Goal: Information Seeking & Learning: Learn about a topic

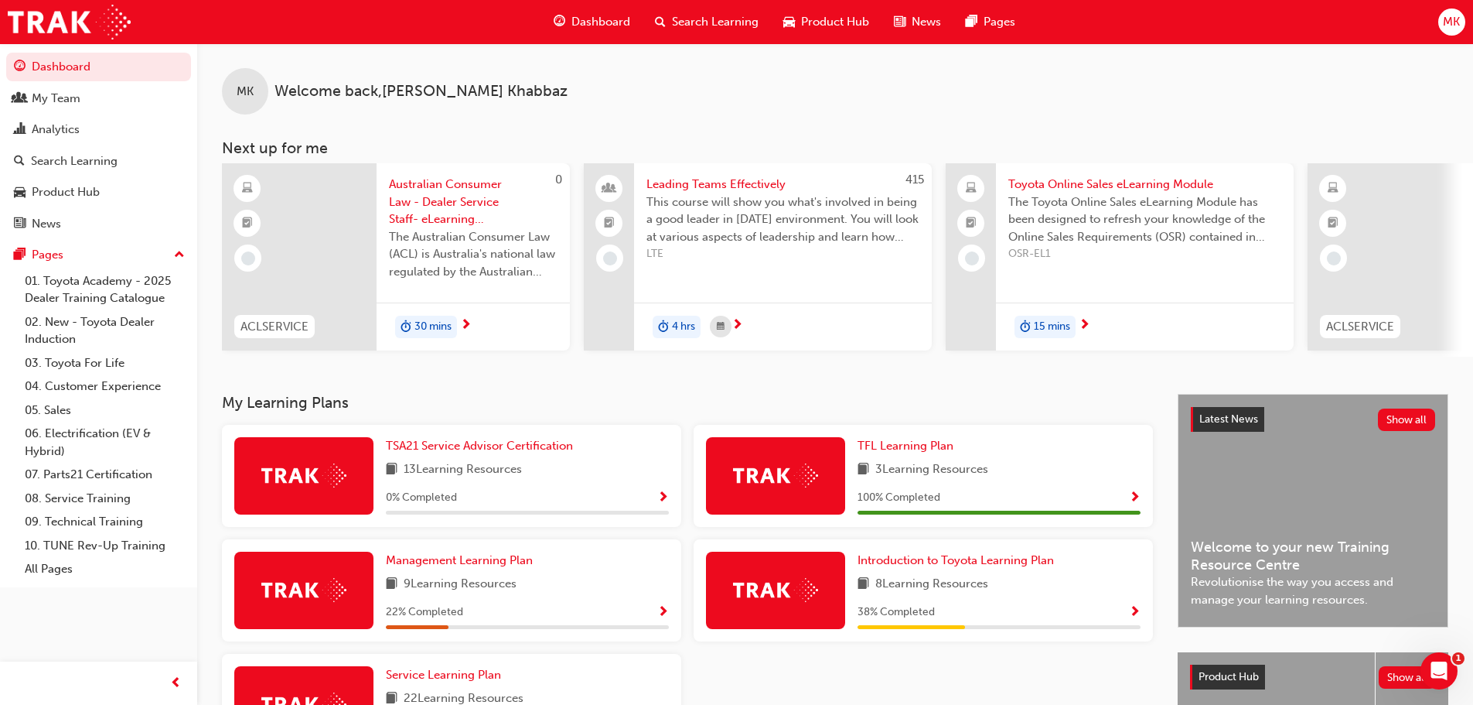
click at [432, 193] on span "Australian Consumer Law - Dealer Service Staff- eLearning Module" at bounding box center [473, 202] width 169 height 53
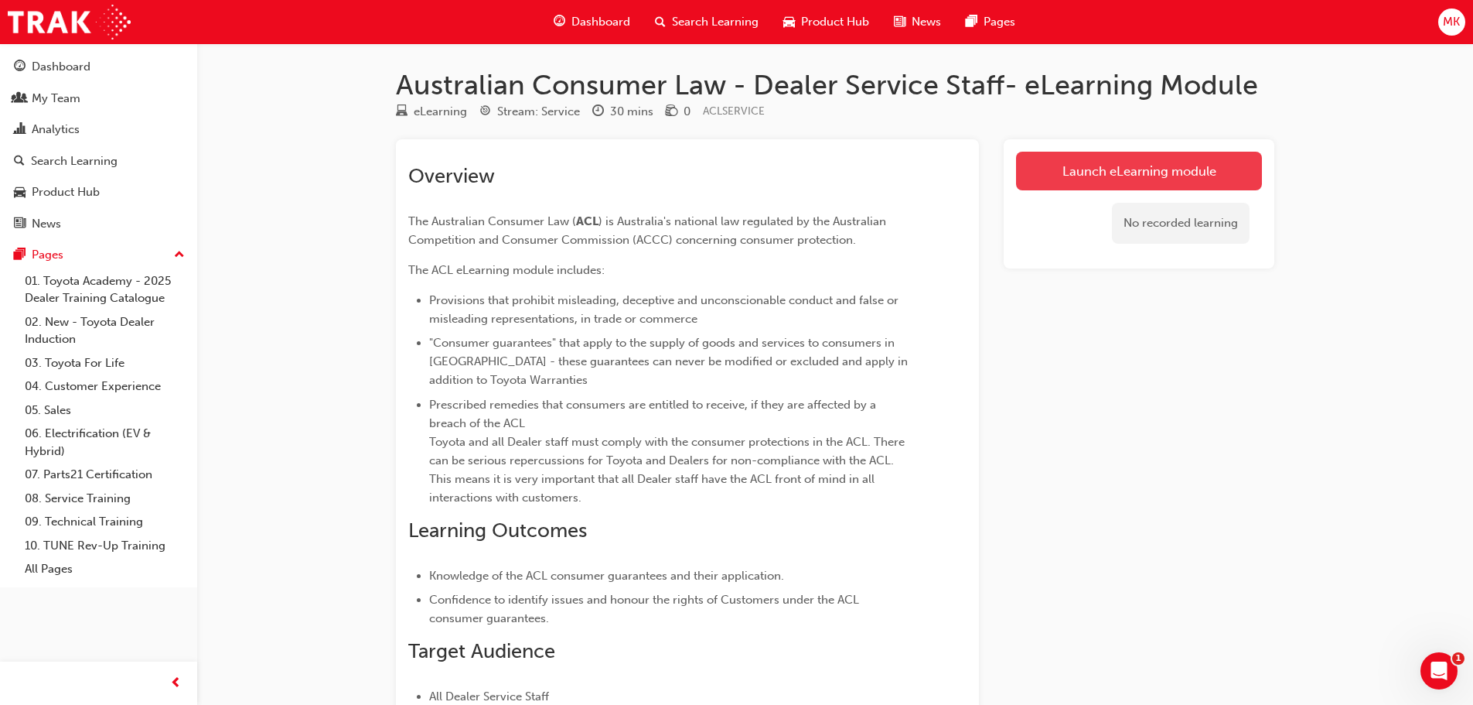
click at [1114, 169] on link "Launch eLearning module" at bounding box center [1139, 171] width 246 height 39
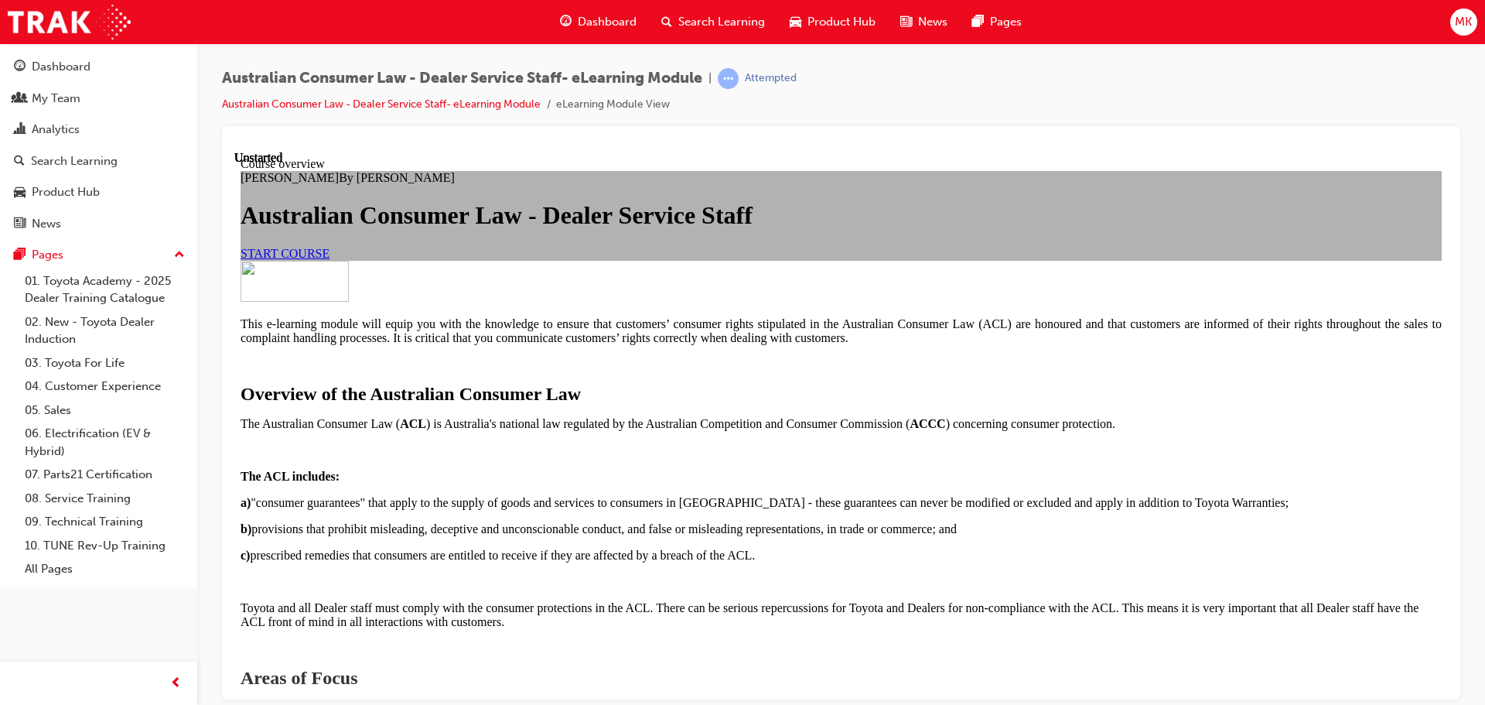
click at [329, 259] on span "START COURSE" at bounding box center [285, 252] width 89 height 13
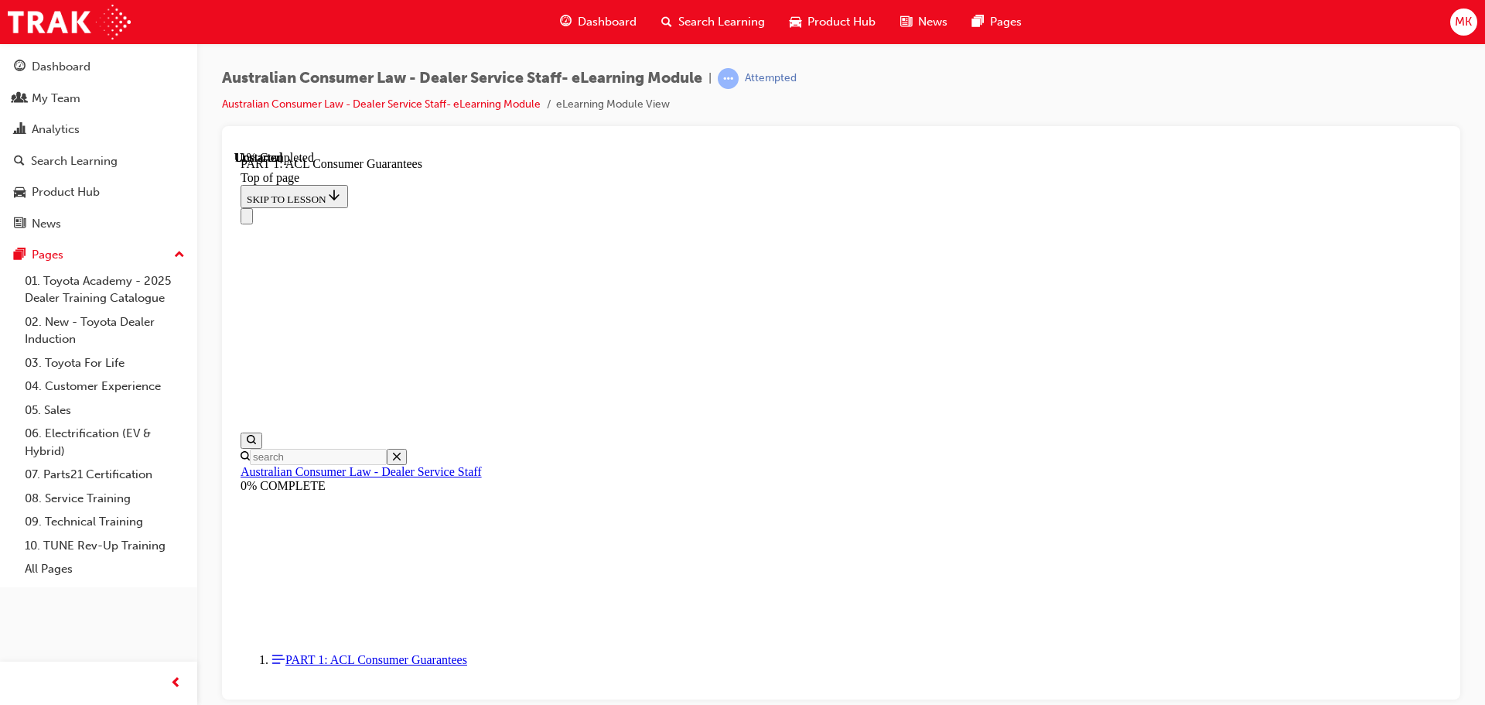
scroll to position [2572, 0]
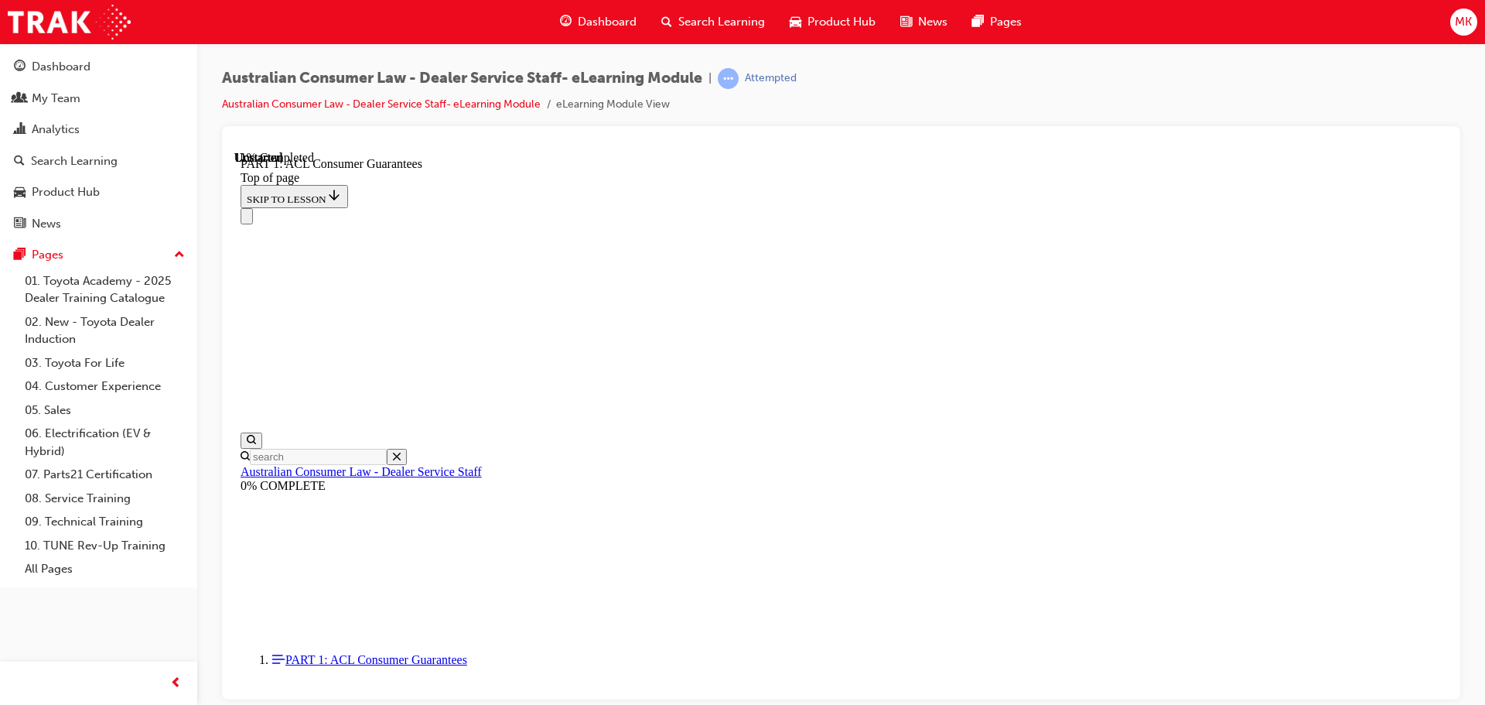
scroll to position [2383, 0]
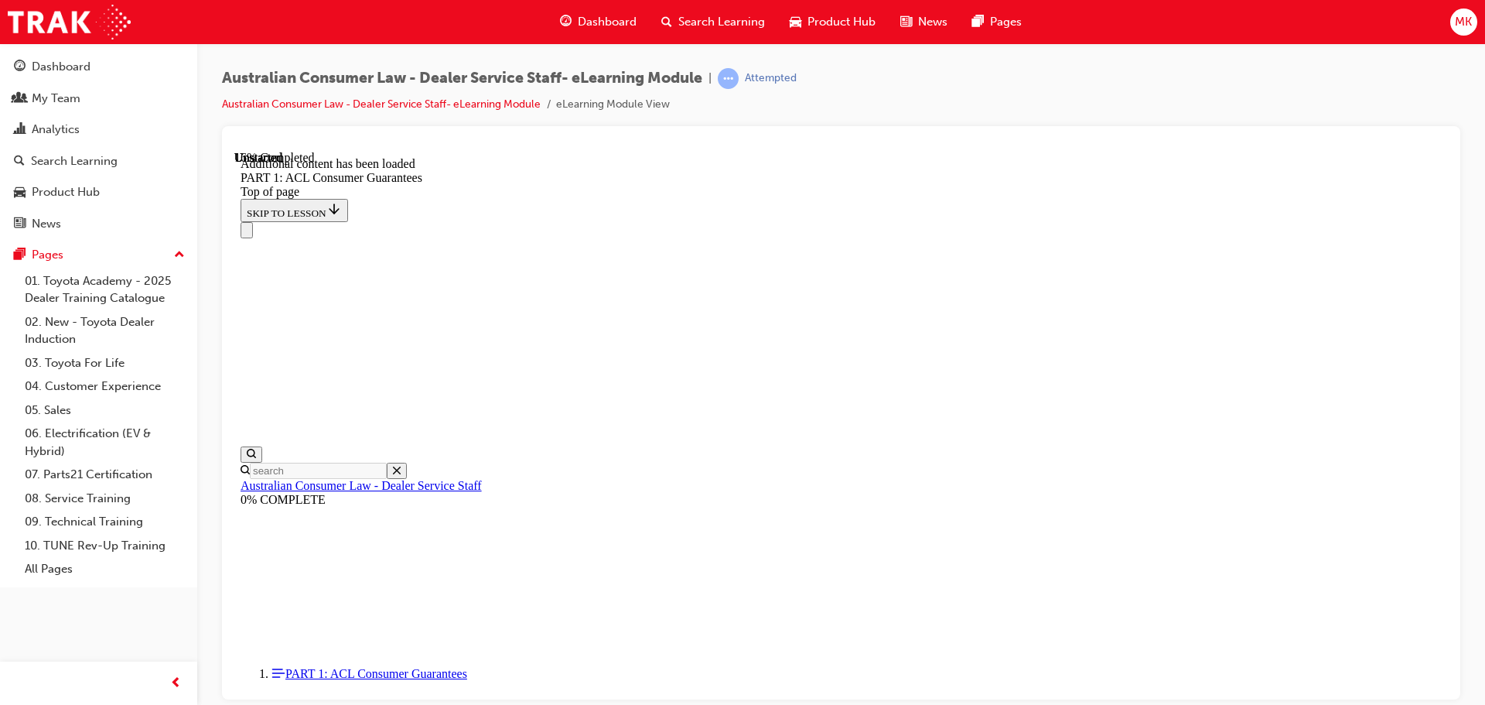
scroll to position [2954, 0]
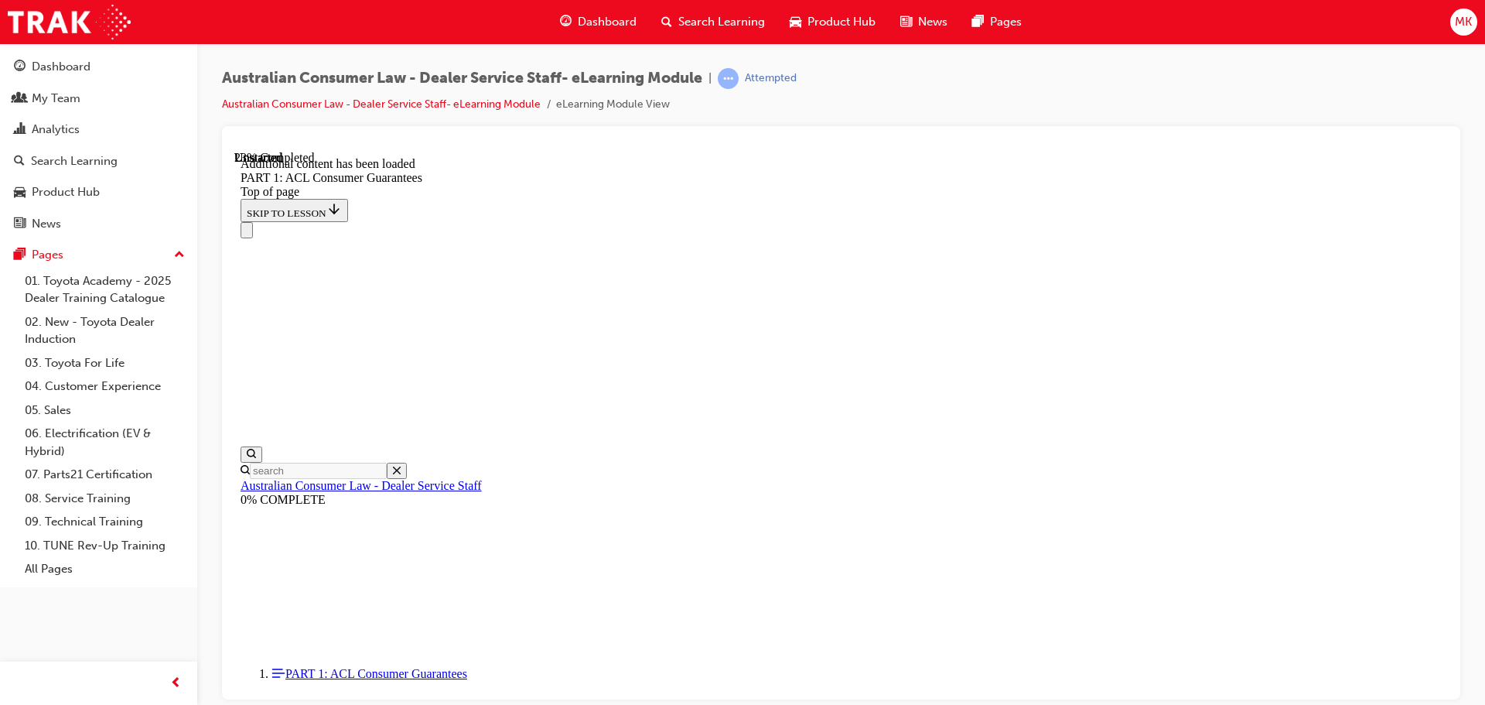
scroll to position [3902, 0]
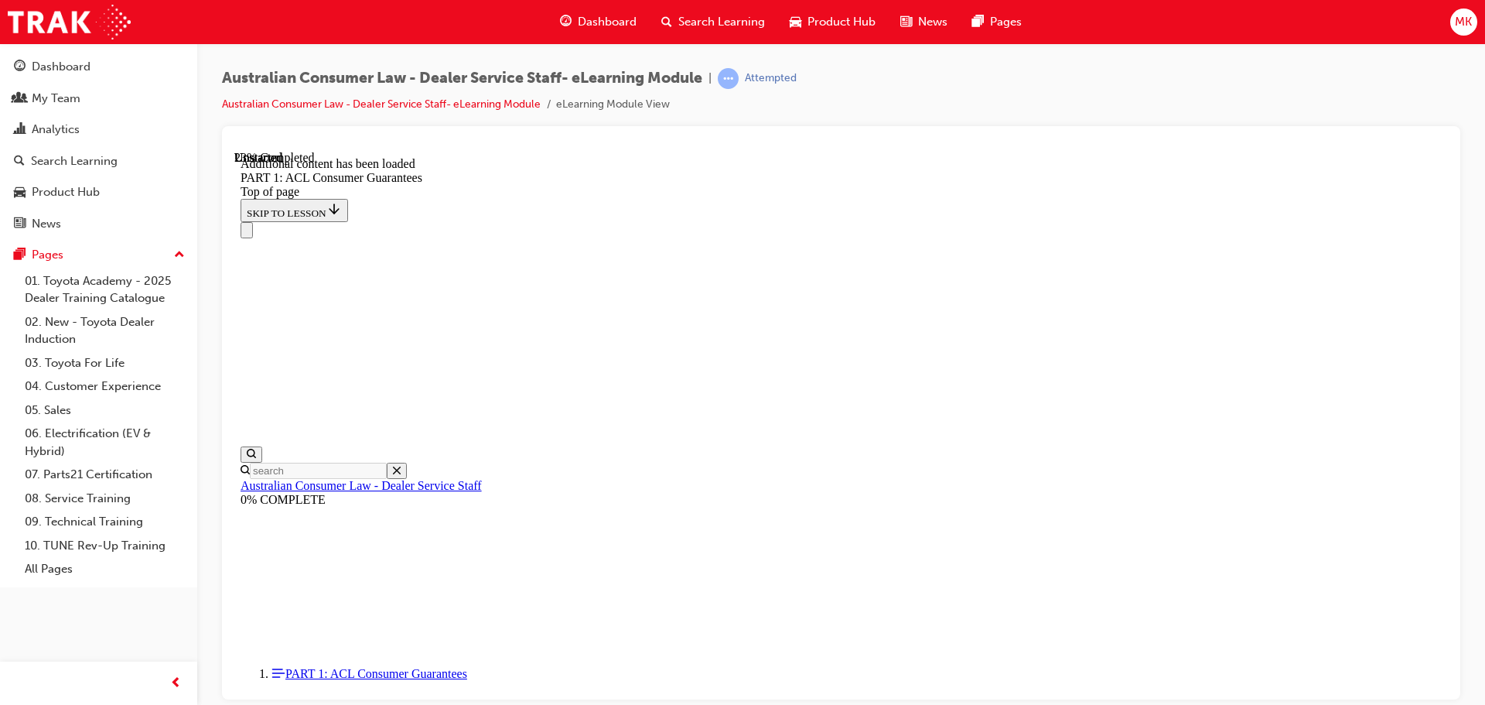
scroll to position [4057, 0]
drag, startPoint x: 1320, startPoint y: 457, endPoint x: 1268, endPoint y: 457, distance: 52.6
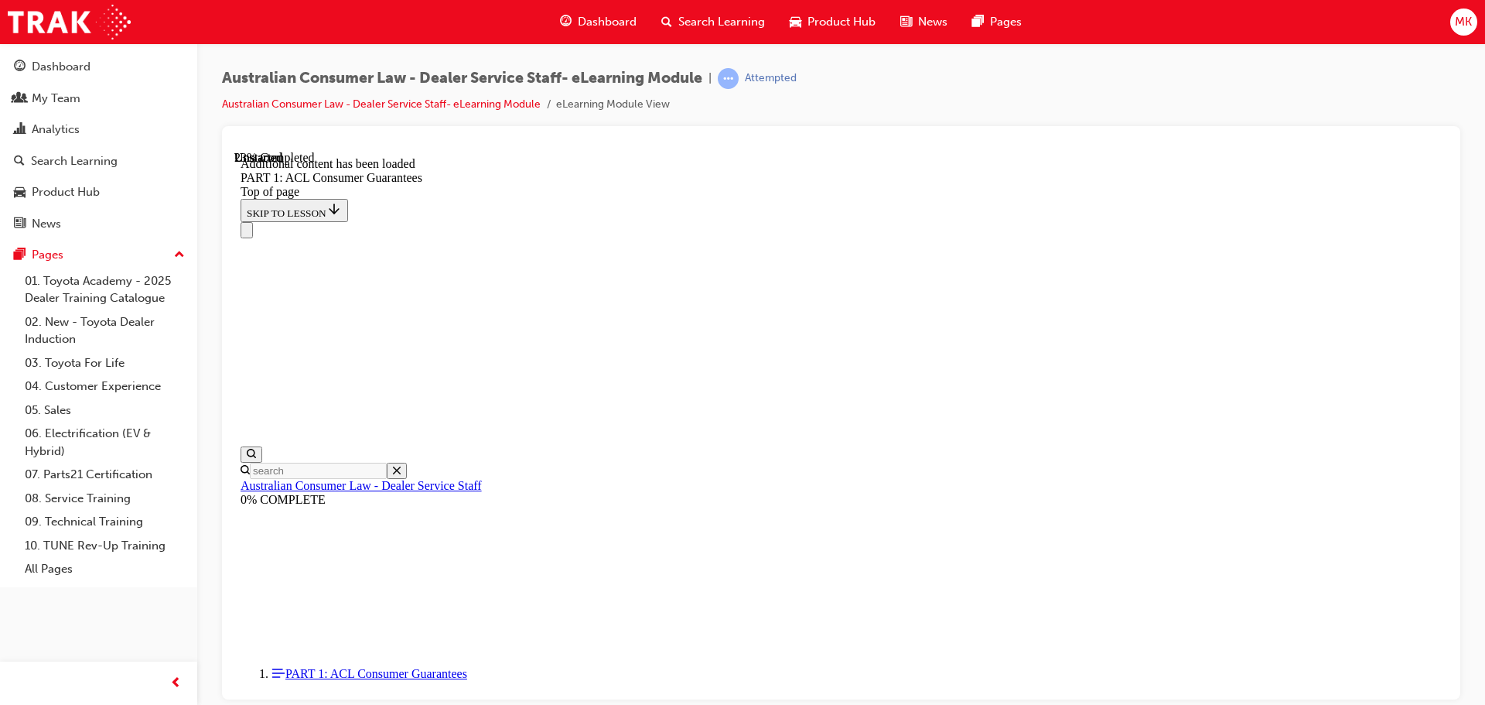
scroll to position [3905, 0]
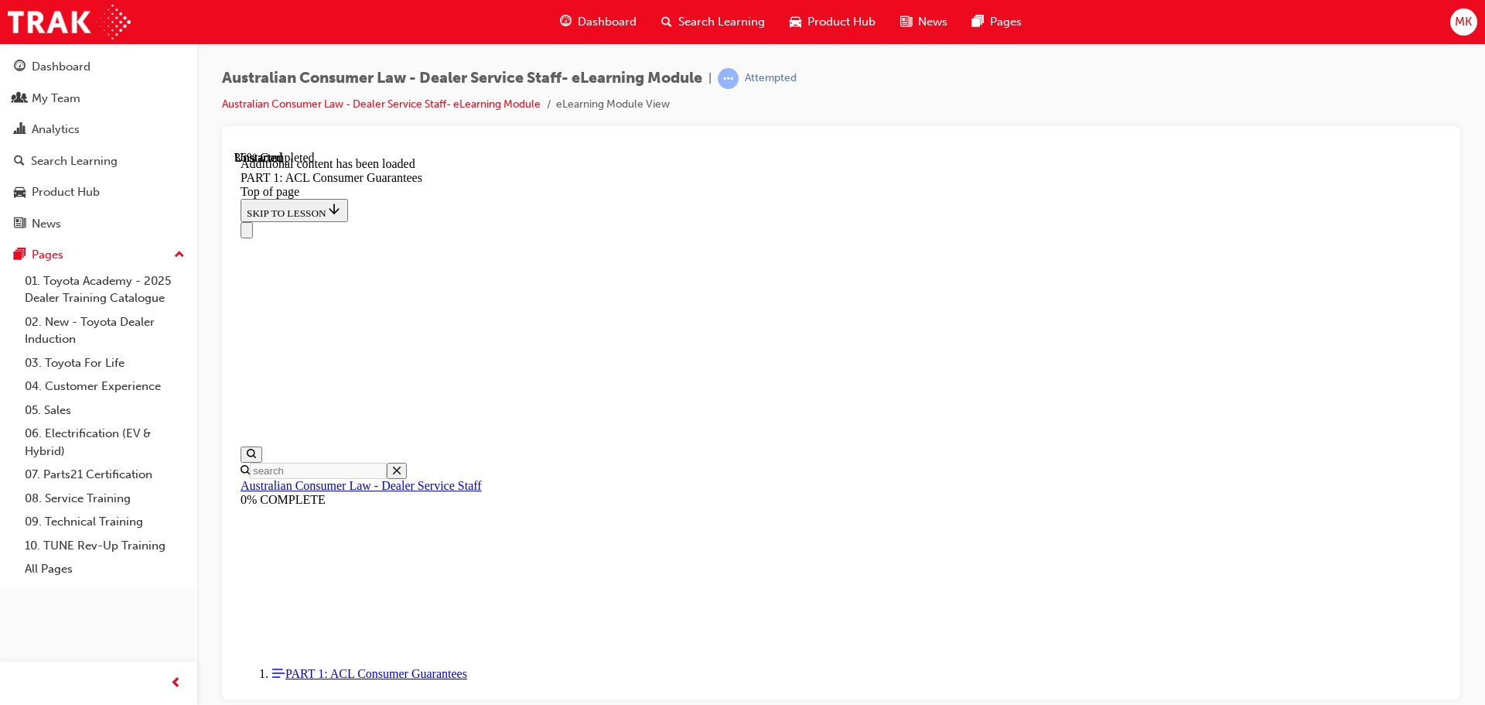
scroll to position [4648, 0]
drag, startPoint x: 857, startPoint y: 193, endPoint x: 988, endPoint y: 196, distance: 131.5
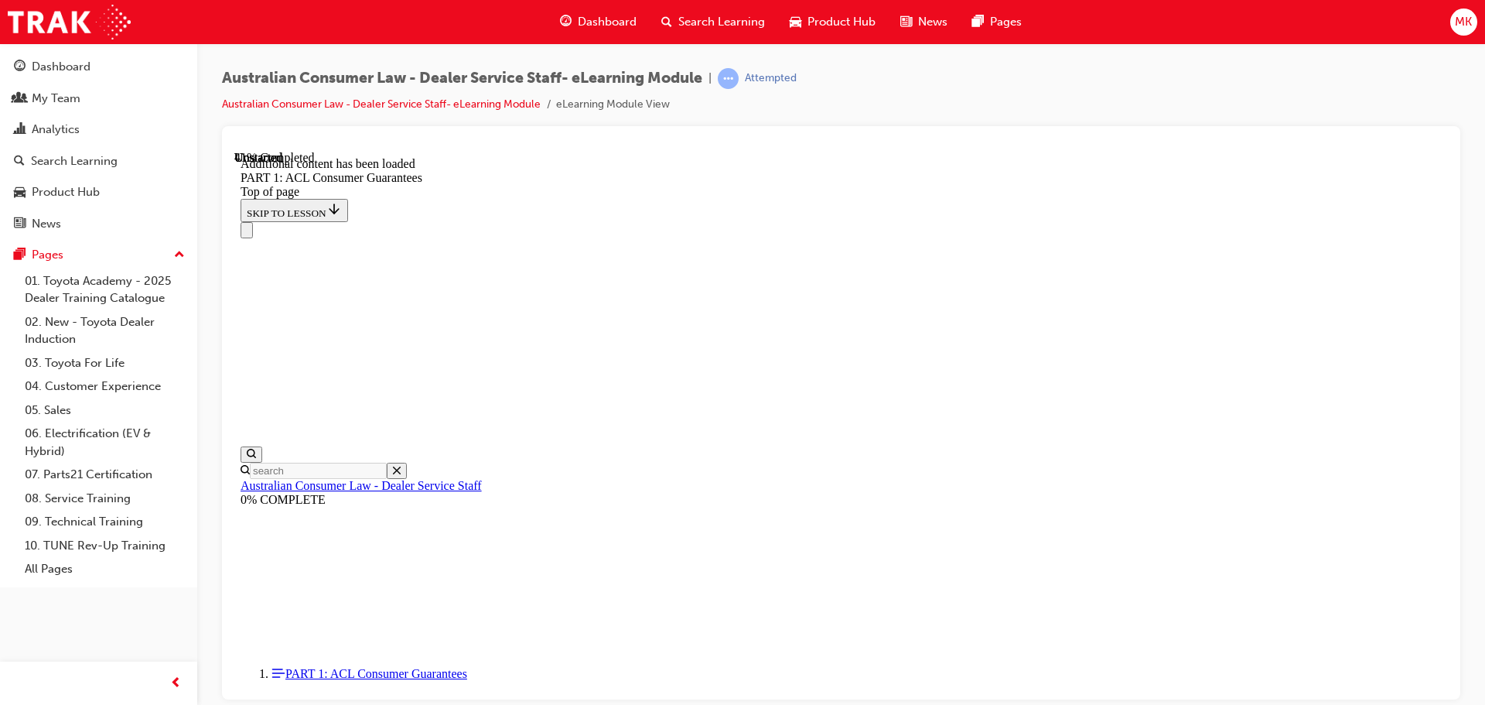
drag, startPoint x: 980, startPoint y: 418, endPoint x: 1257, endPoint y: 466, distance: 281.7
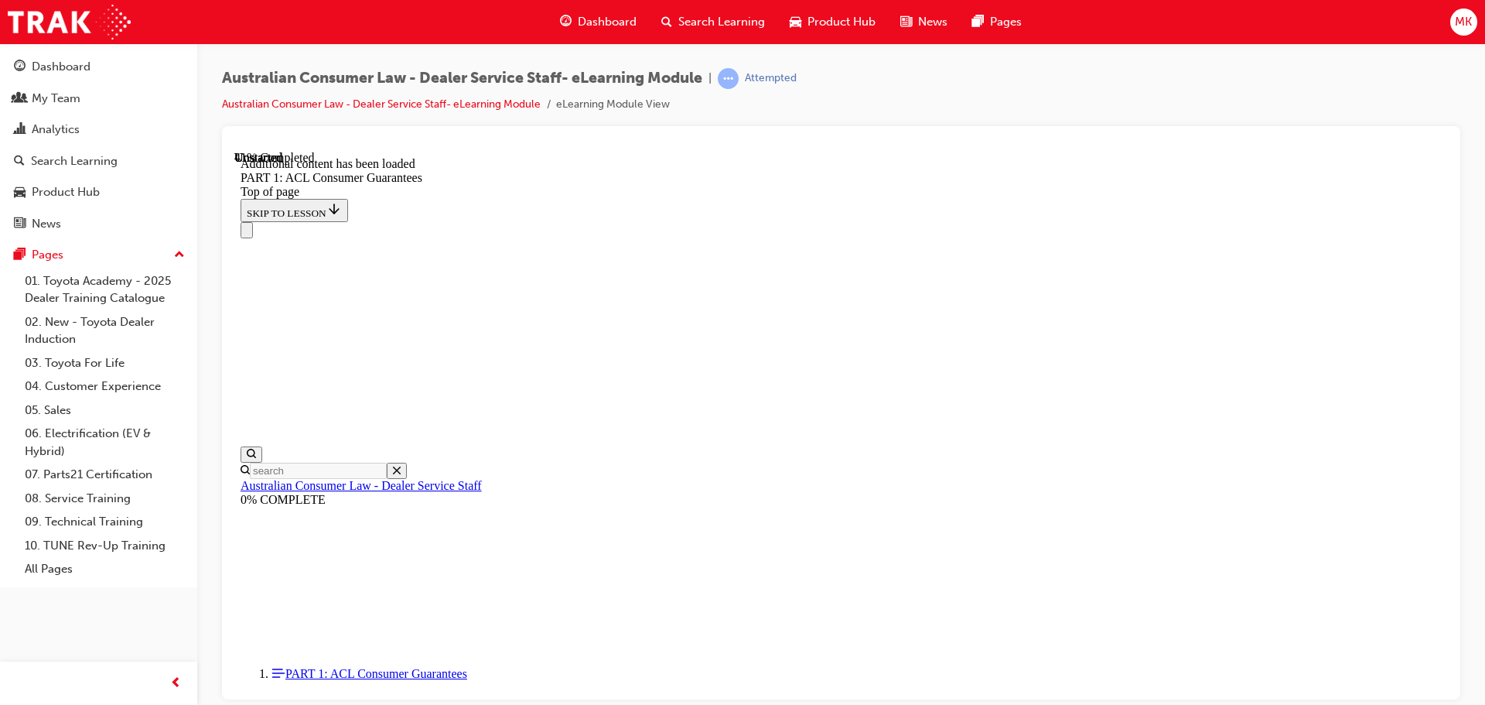
scroll to position [5869, 0]
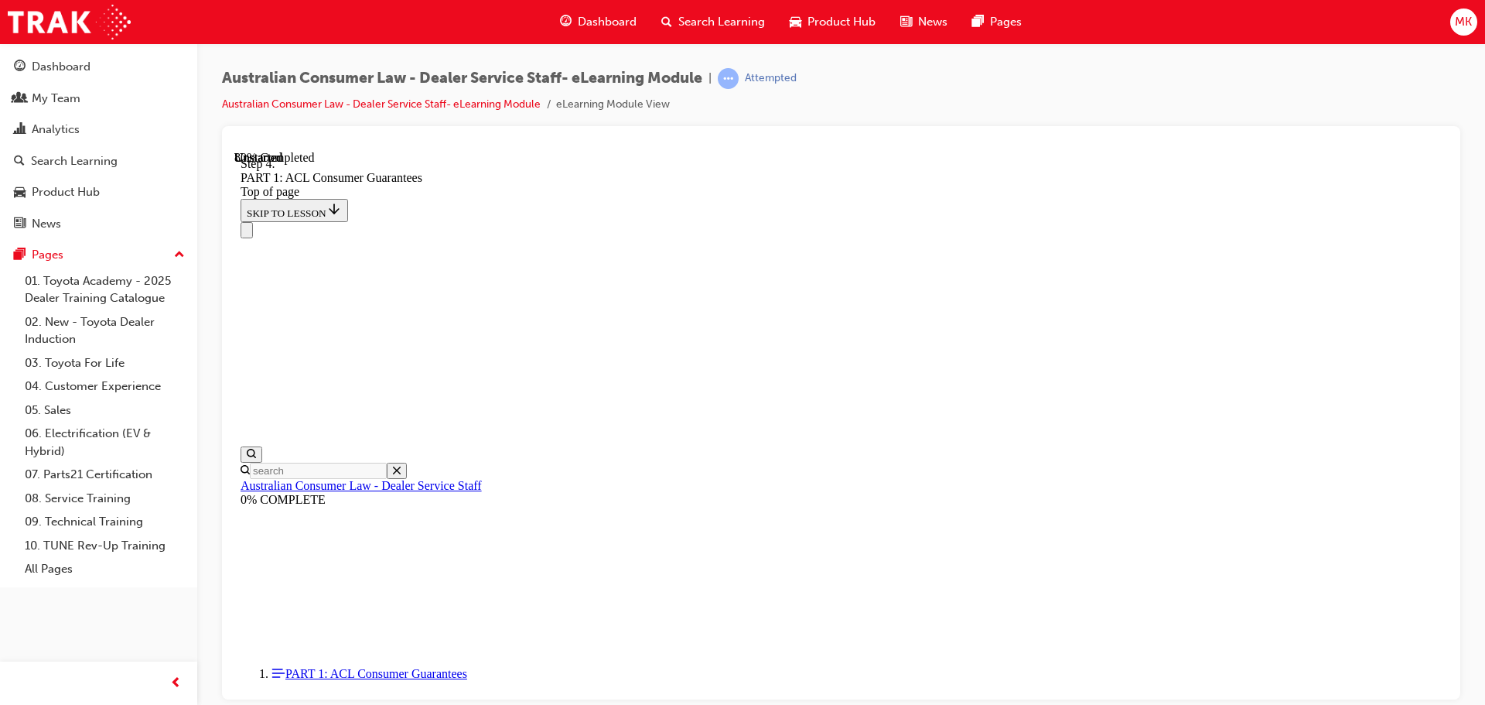
scroll to position [11764, 0]
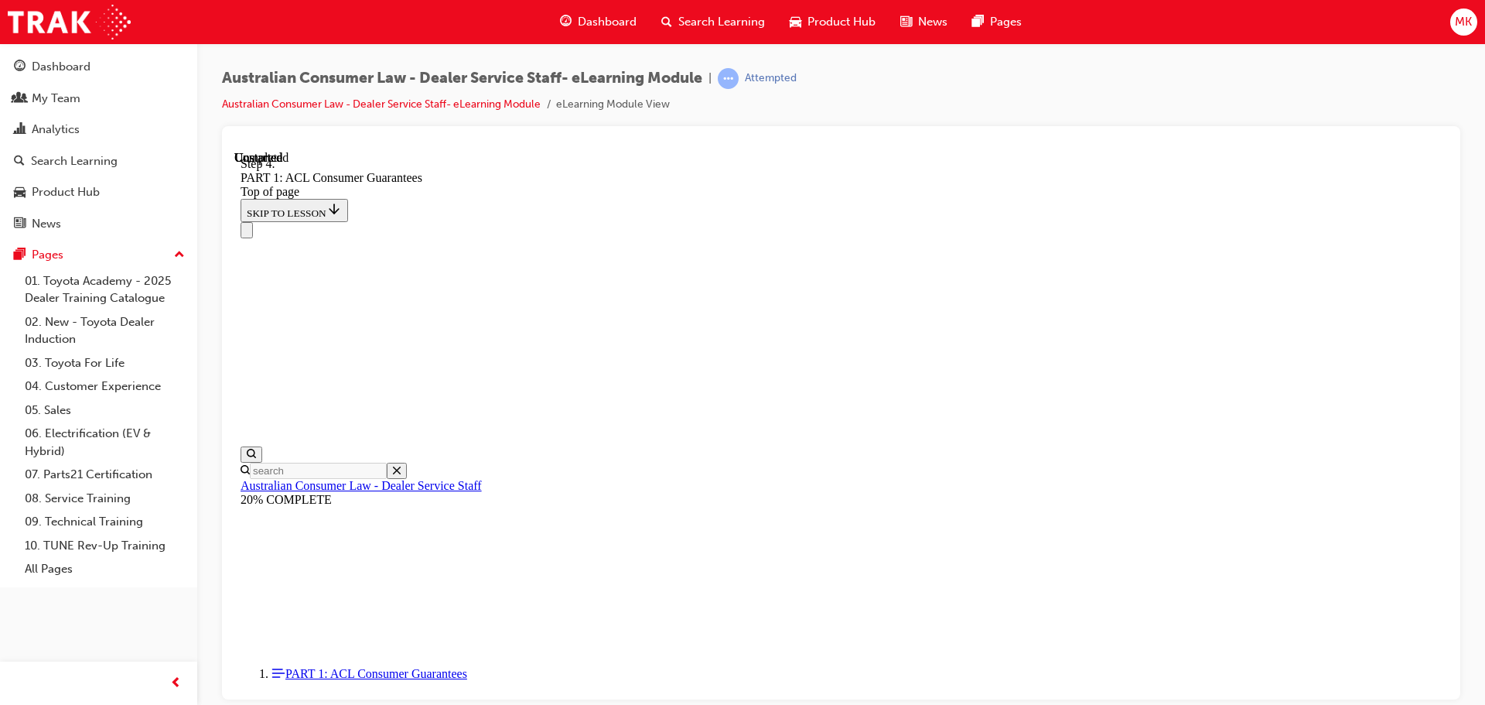
drag, startPoint x: 831, startPoint y: 575, endPoint x: 1097, endPoint y: 616, distance: 269.2
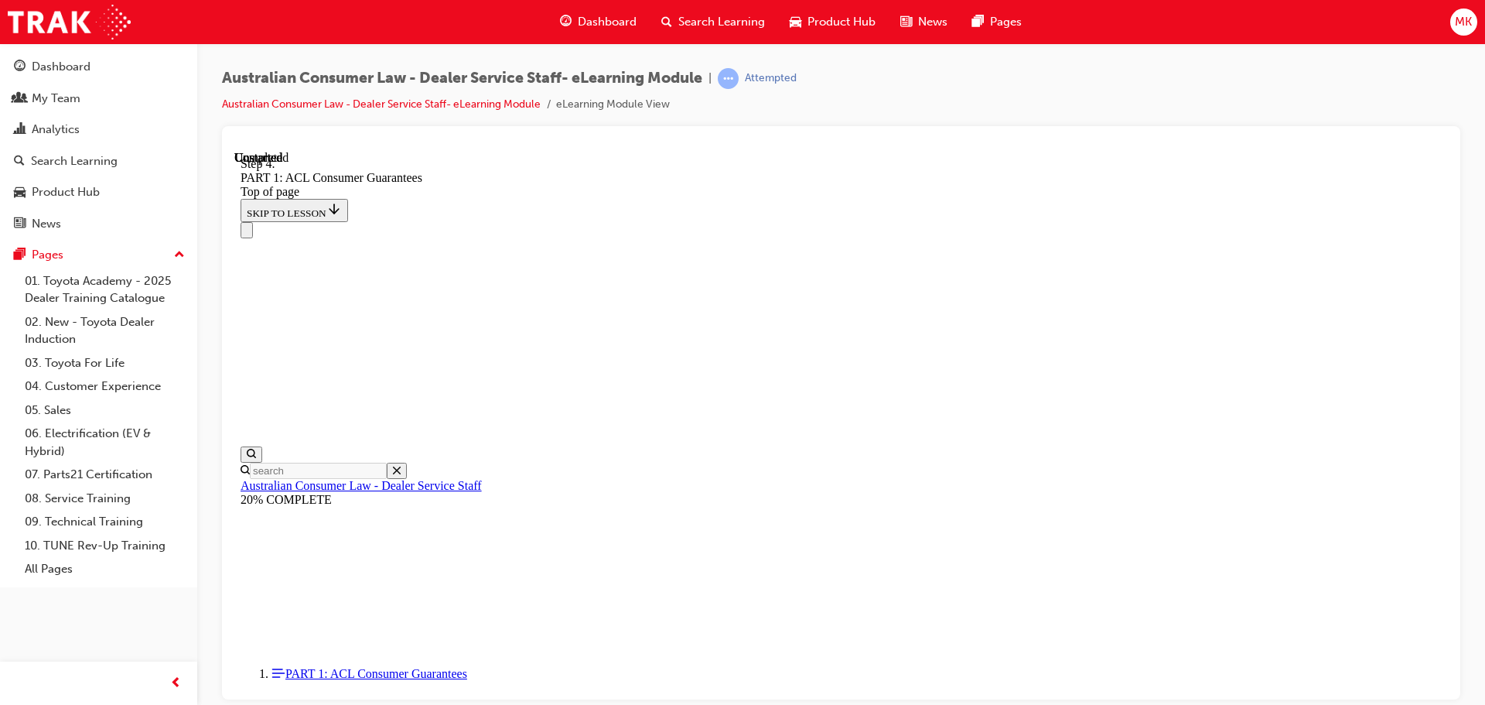
drag, startPoint x: 1045, startPoint y: 530, endPoint x: 1135, endPoint y: 554, distance: 93.8
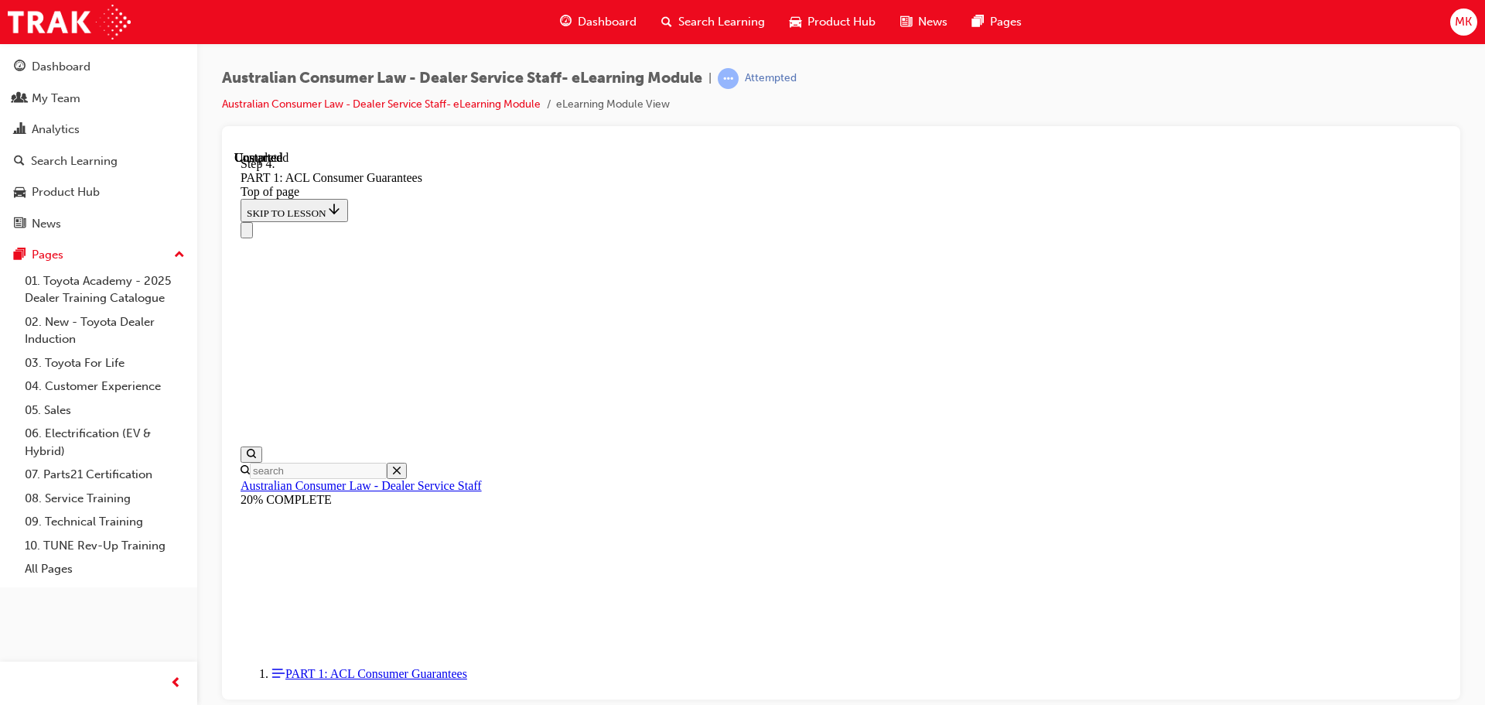
drag, startPoint x: 866, startPoint y: 551, endPoint x: 1097, endPoint y: 575, distance: 232.6
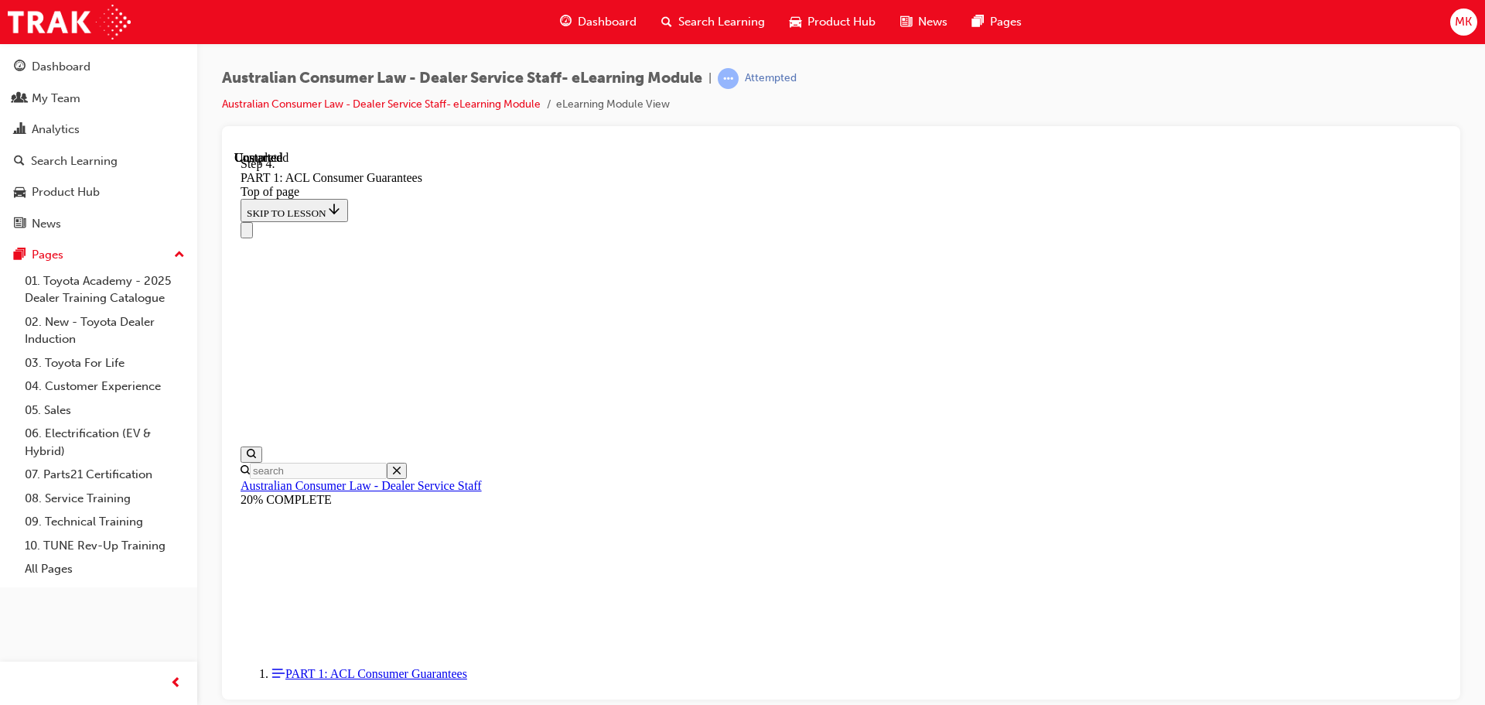
drag, startPoint x: 822, startPoint y: 494, endPoint x: 1071, endPoint y: 401, distance: 265.8
drag, startPoint x: 797, startPoint y: 407, endPoint x: 919, endPoint y: 407, distance: 122.2
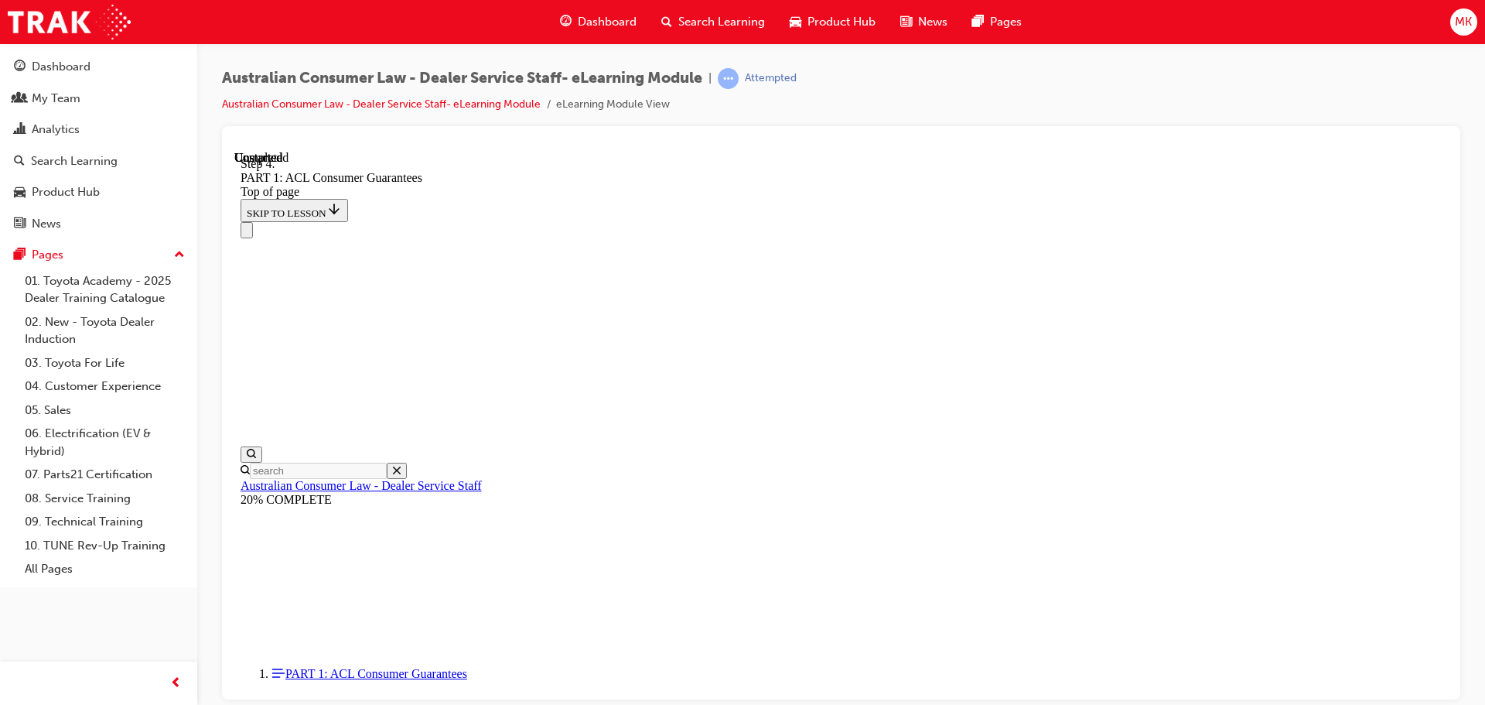
drag, startPoint x: 822, startPoint y: 517, endPoint x: 831, endPoint y: 616, distance: 99.4
drag, startPoint x: 834, startPoint y: 517, endPoint x: 1106, endPoint y: 610, distance: 287.6
drag, startPoint x: 817, startPoint y: 435, endPoint x: 858, endPoint y: 435, distance: 41.8
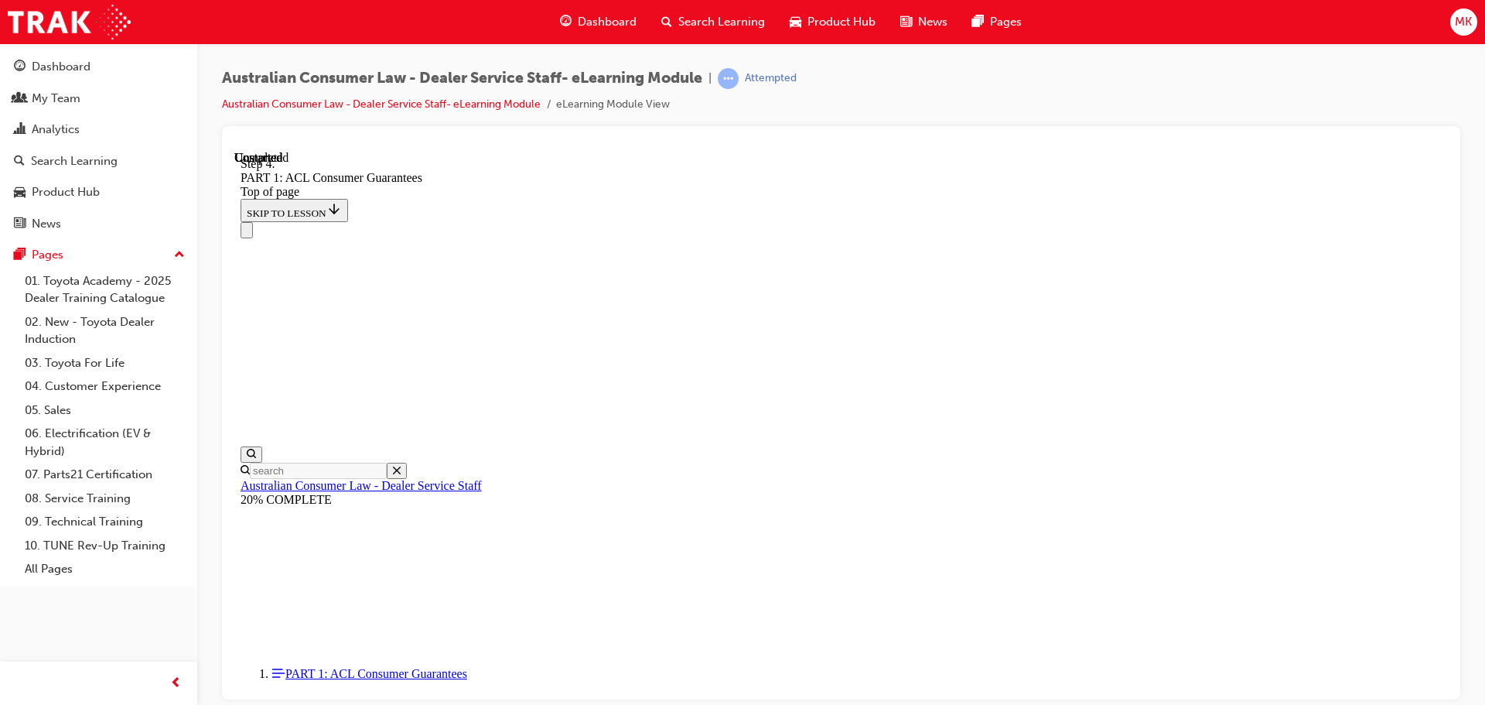
drag, startPoint x: 795, startPoint y: 520, endPoint x: 843, endPoint y: 516, distance: 48.2
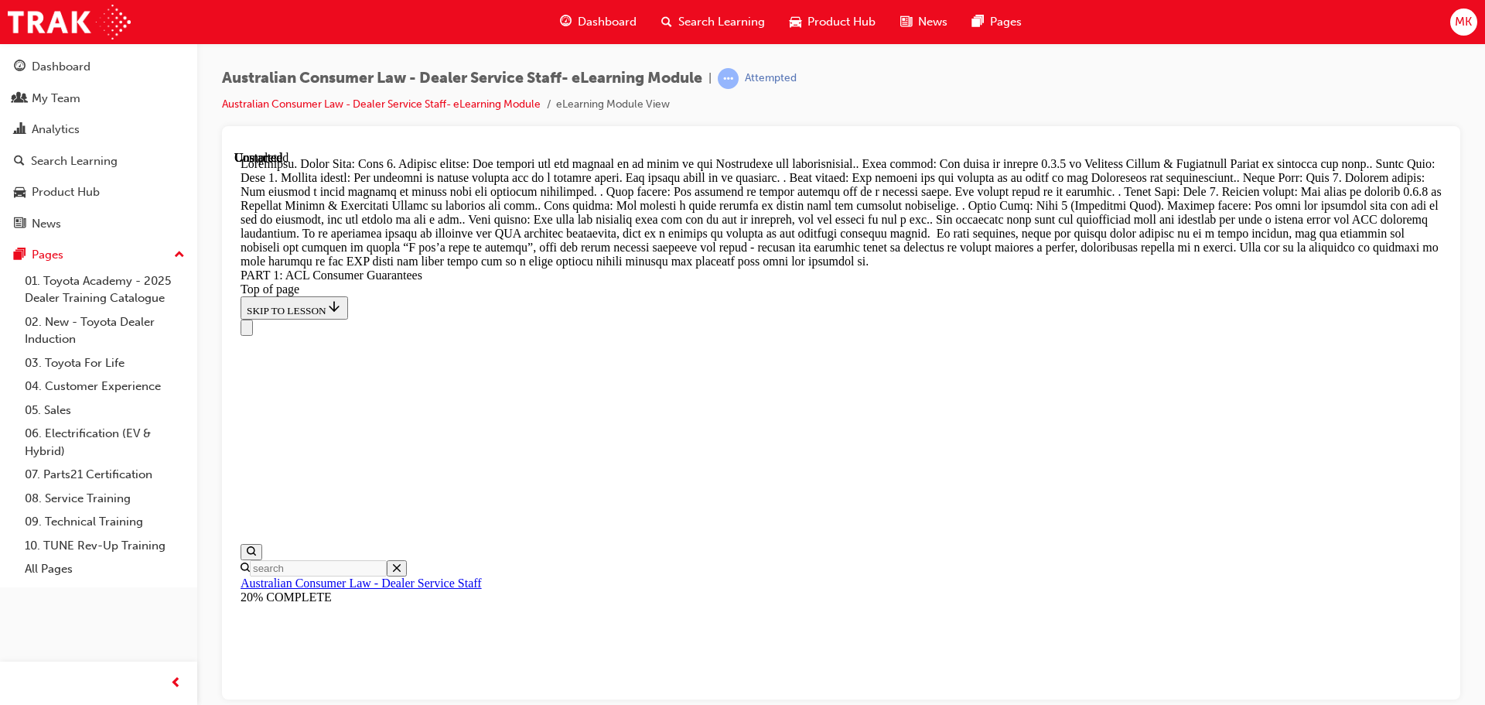
scroll to position [16885, 0]
drag, startPoint x: 906, startPoint y: 568, endPoint x: 1248, endPoint y: 417, distance: 373.9
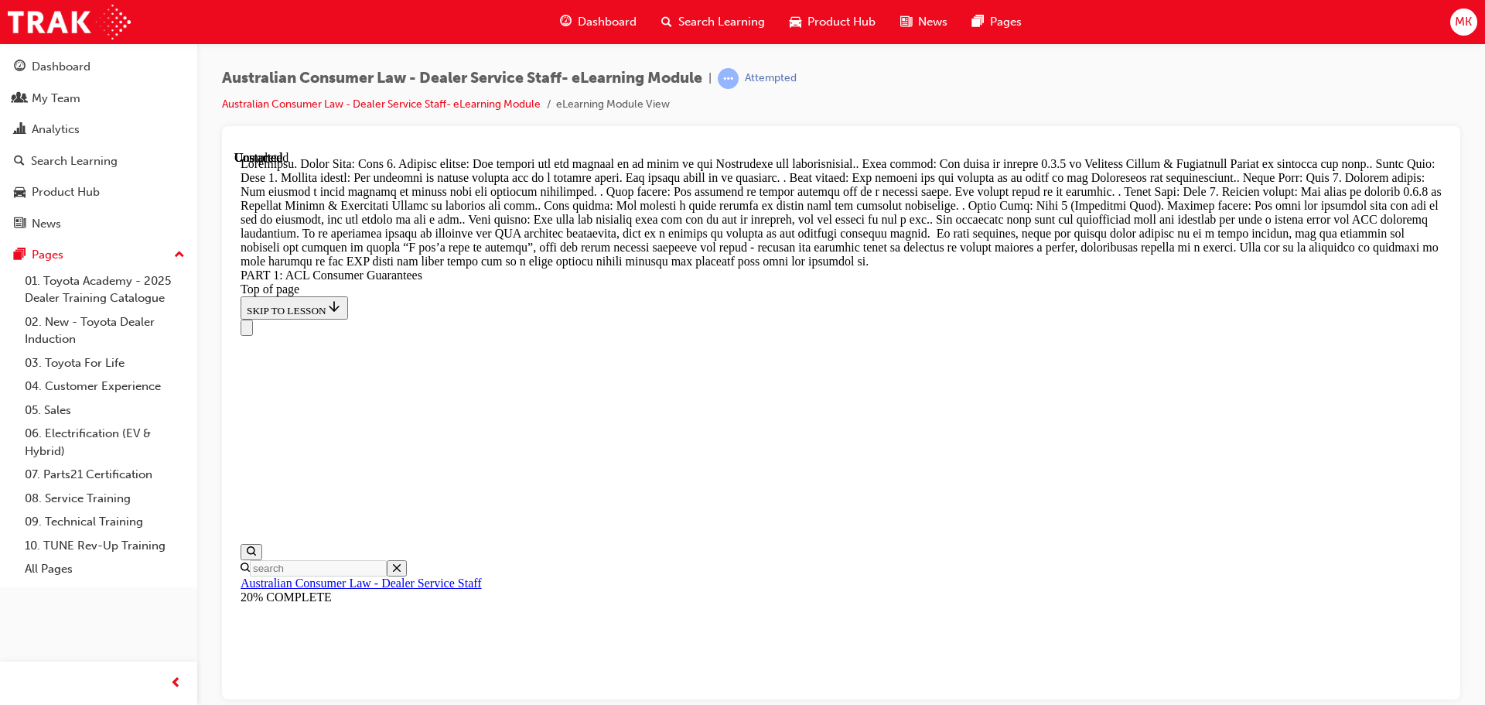
drag, startPoint x: 755, startPoint y: 408, endPoint x: 736, endPoint y: 339, distance: 71.3
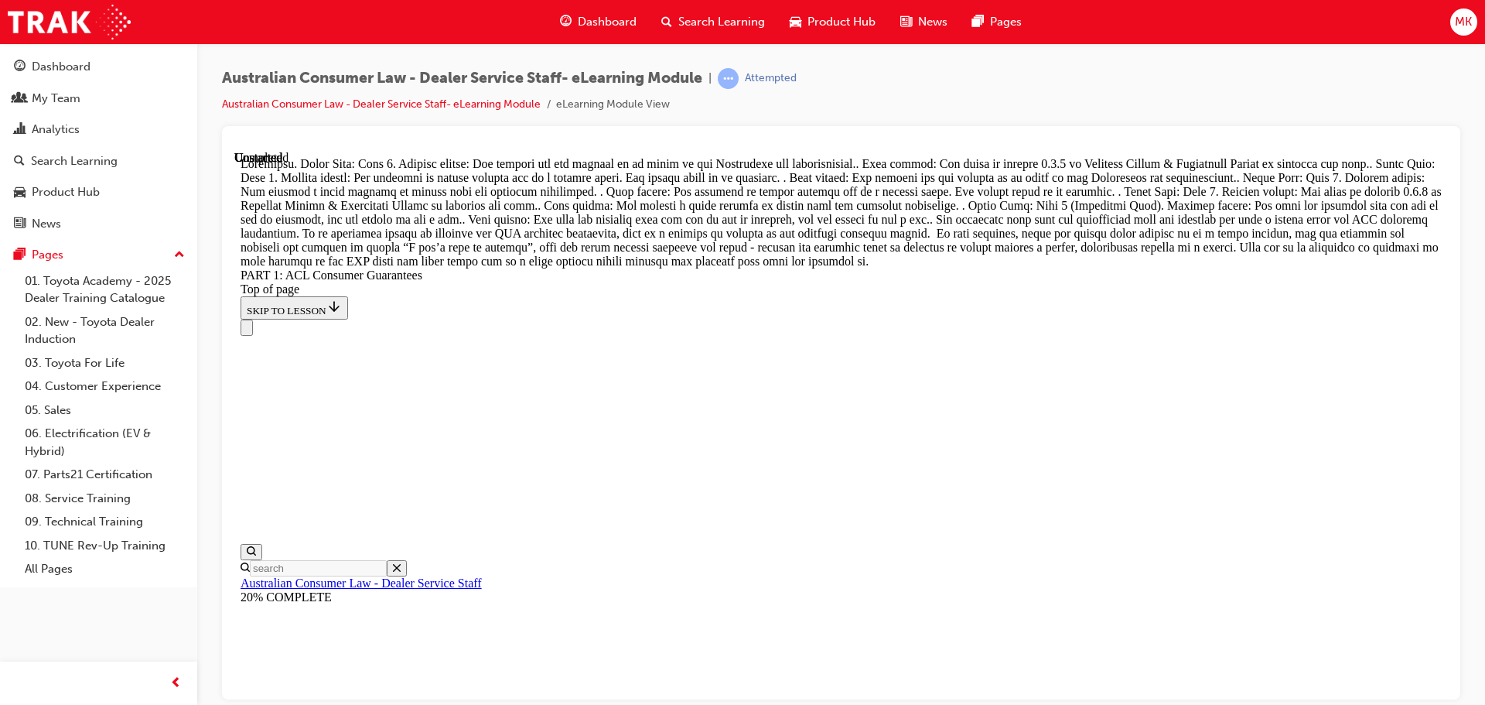
drag, startPoint x: 823, startPoint y: 639, endPoint x: 1094, endPoint y: 276, distance: 452.6
drag, startPoint x: 803, startPoint y: 462, endPoint x: 1088, endPoint y: 369, distance: 300.3
drag, startPoint x: 814, startPoint y: 473, endPoint x: 1072, endPoint y: 579, distance: 279.2
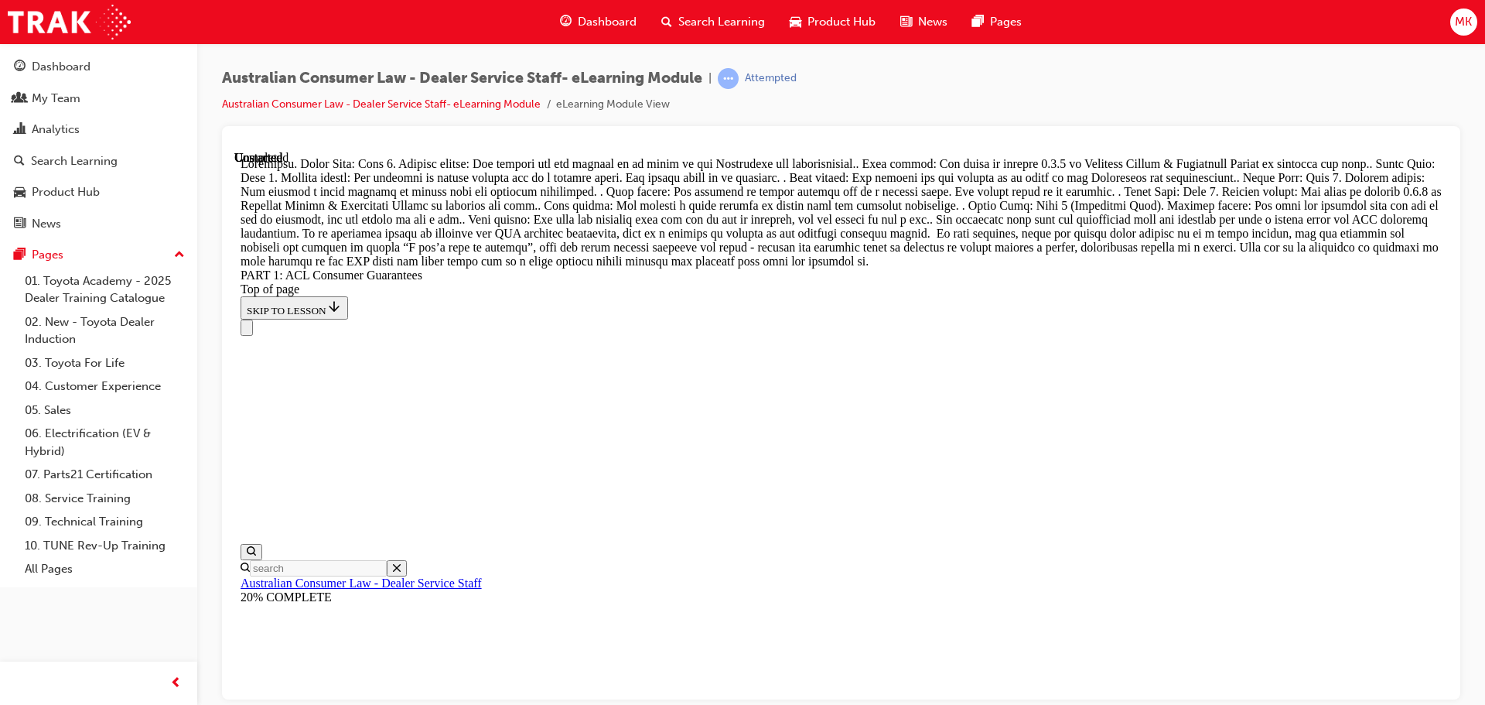
drag, startPoint x: 807, startPoint y: 444, endPoint x: 934, endPoint y: 452, distance: 127.1
drag, startPoint x: 806, startPoint y: 633, endPoint x: 899, endPoint y: 636, distance: 92.9
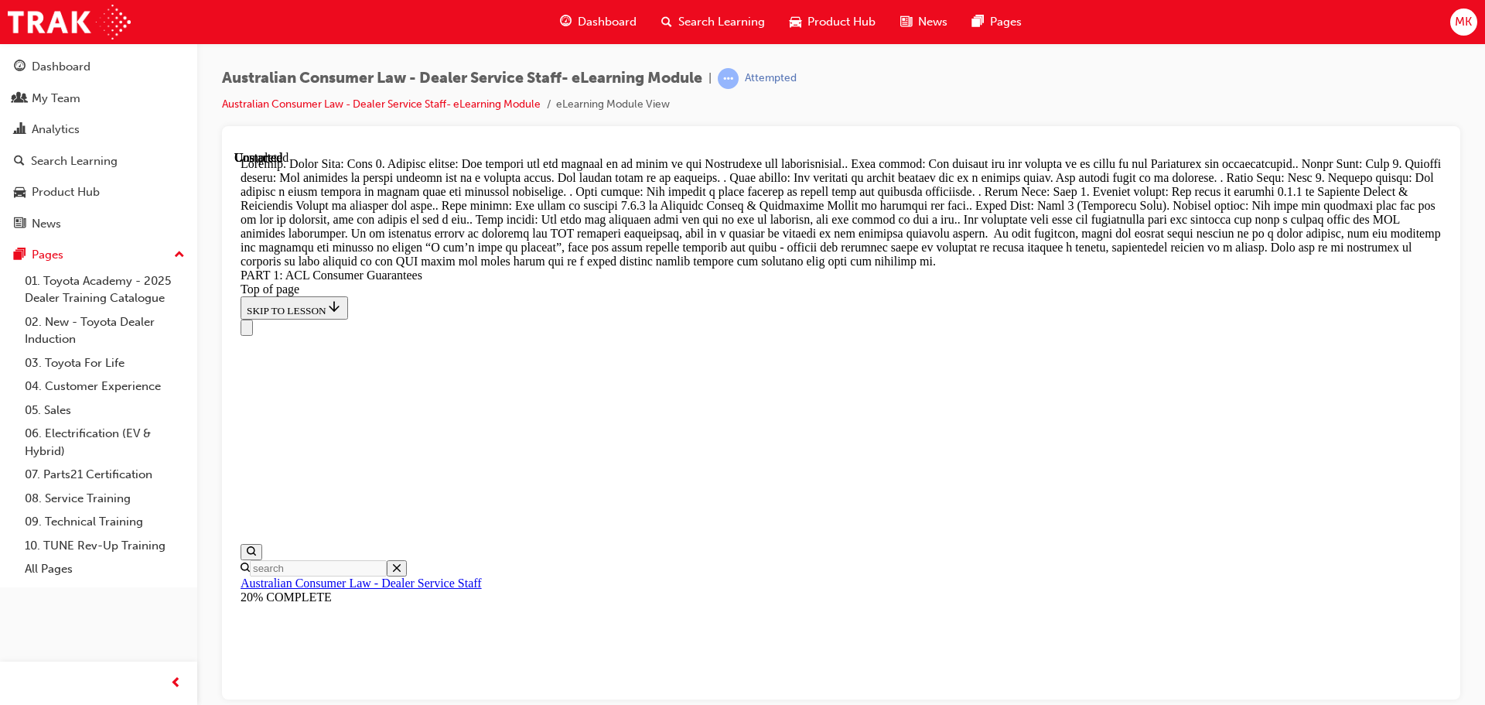
scroll to position [17800, 0]
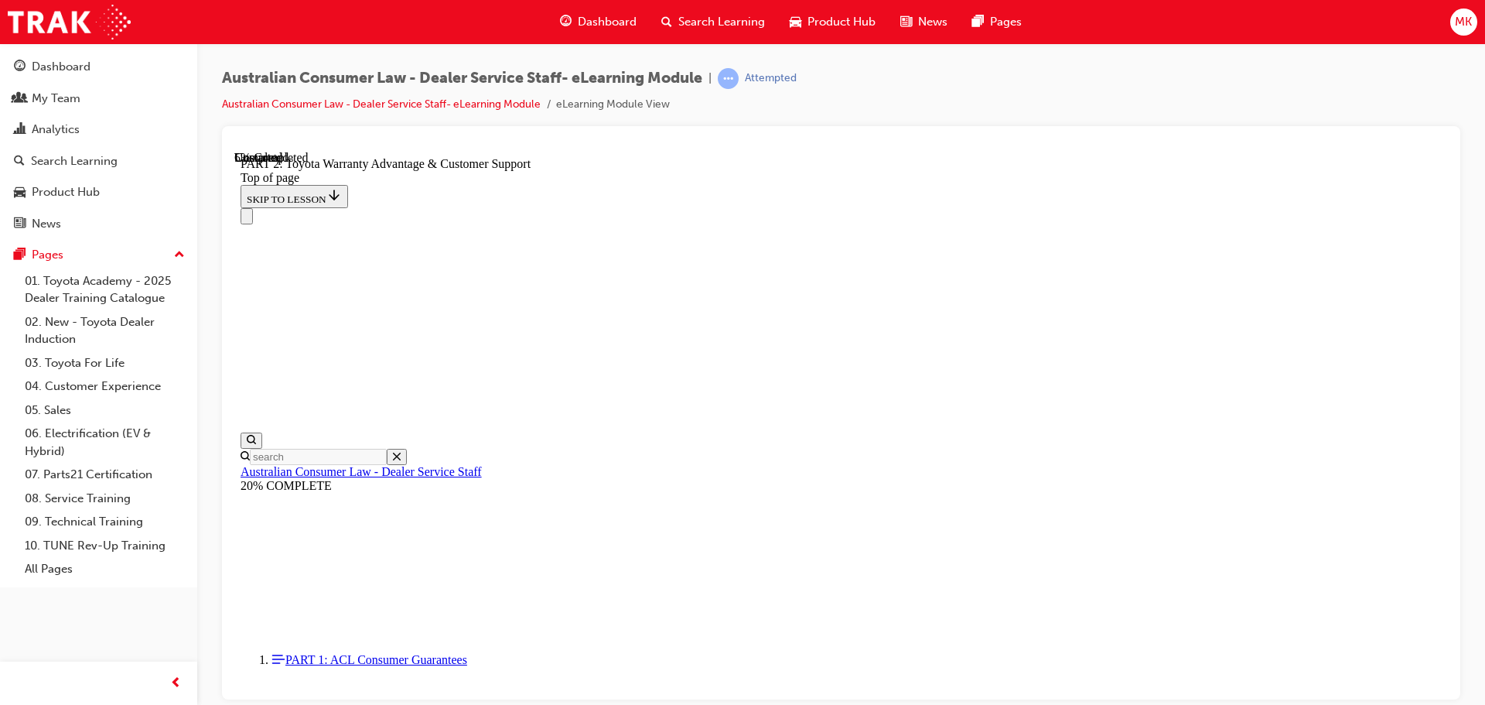
scroll to position [1131, 0]
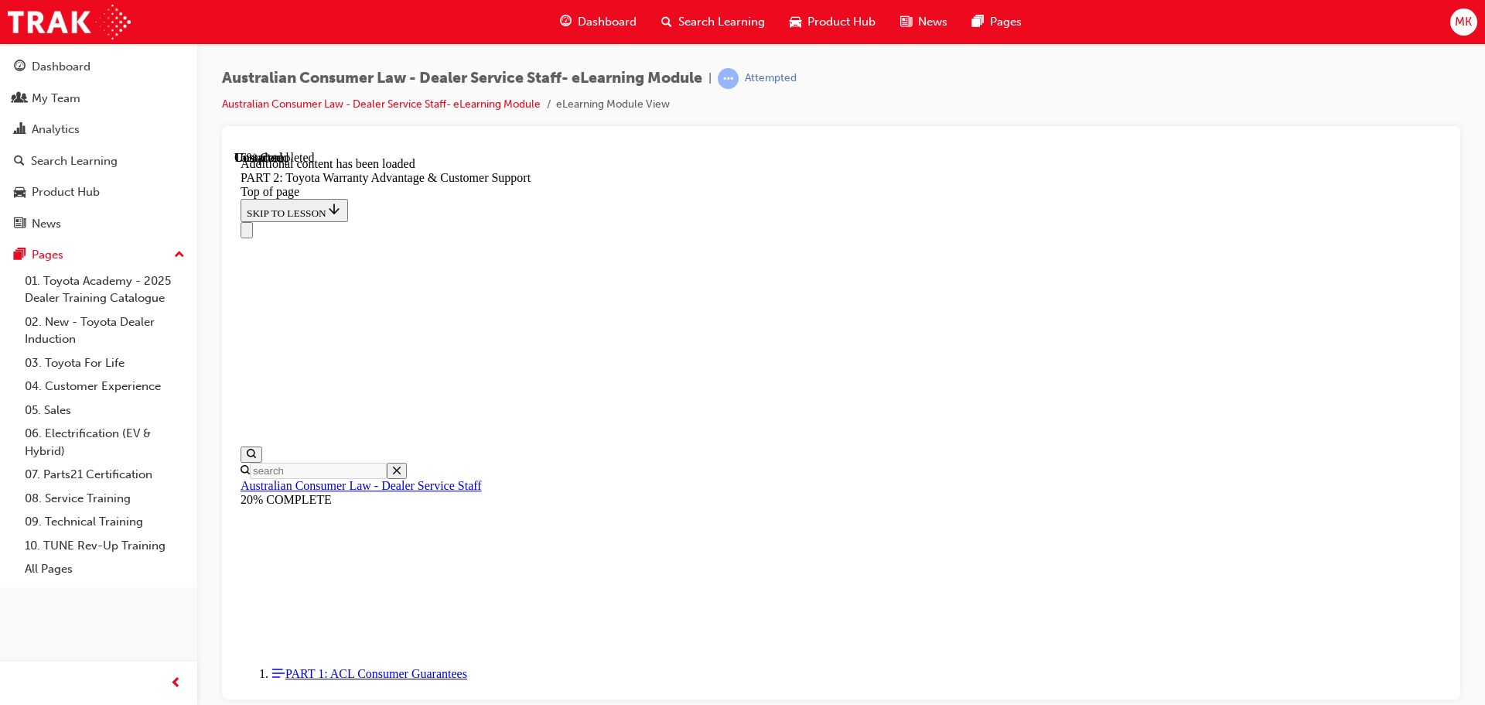
scroll to position [1554, 0]
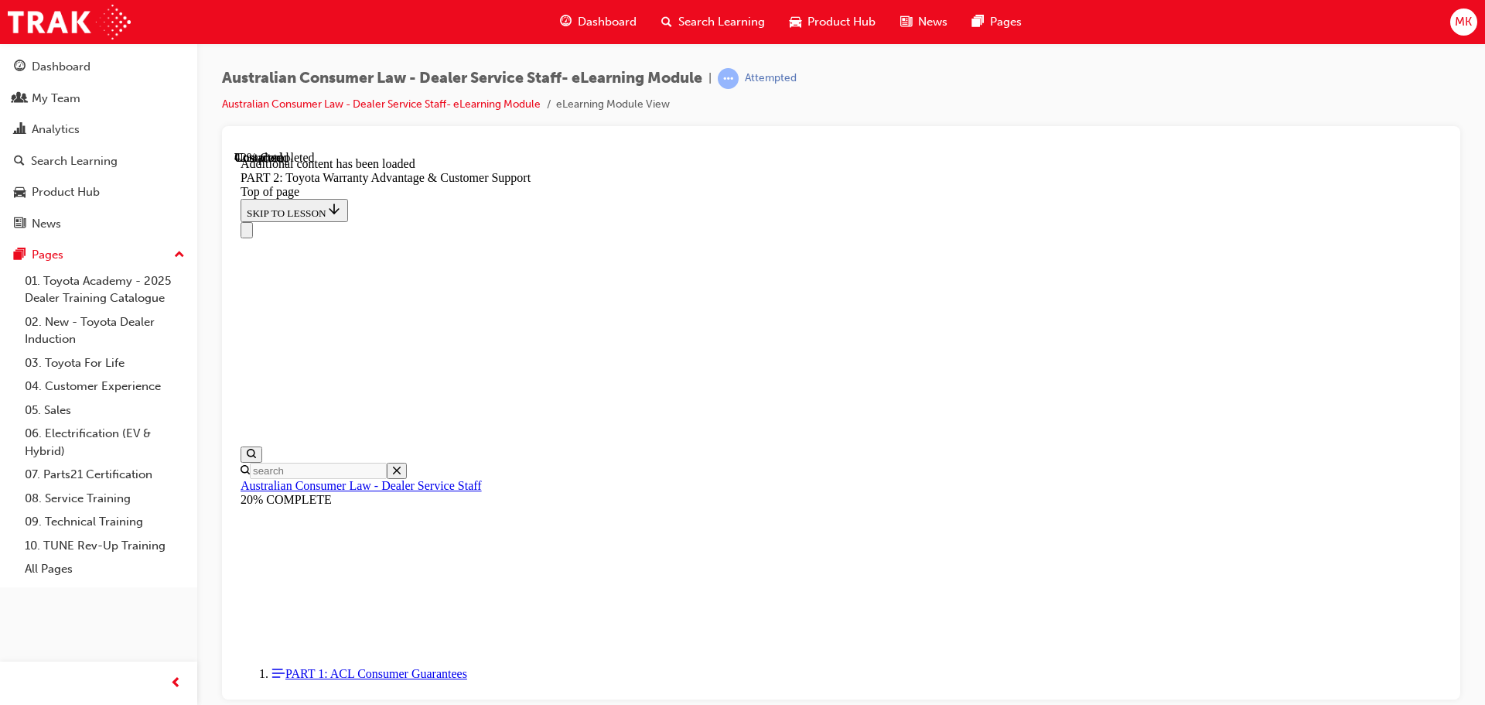
scroll to position [2731, 0]
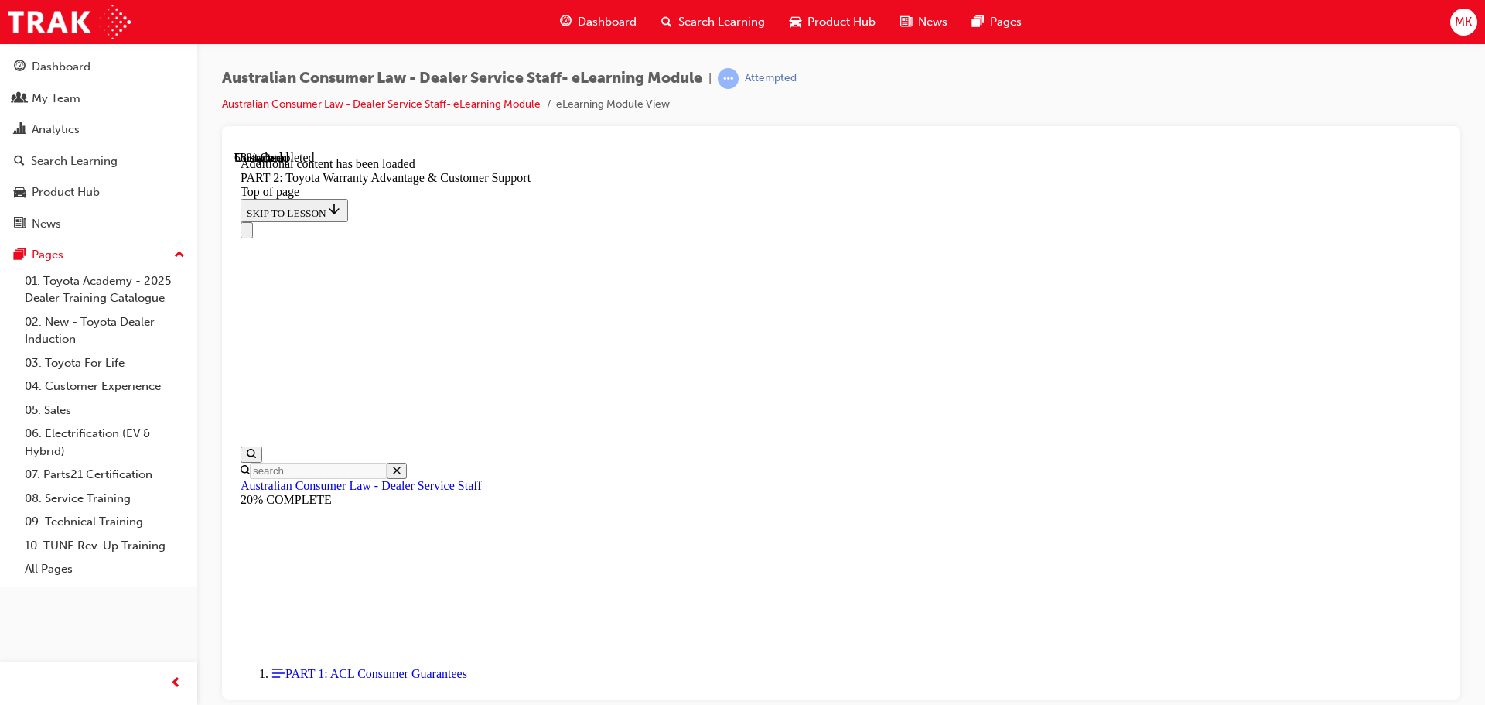
scroll to position [3264, 0]
drag, startPoint x: 834, startPoint y: 225, endPoint x: 1142, endPoint y: 230, distance: 307.8
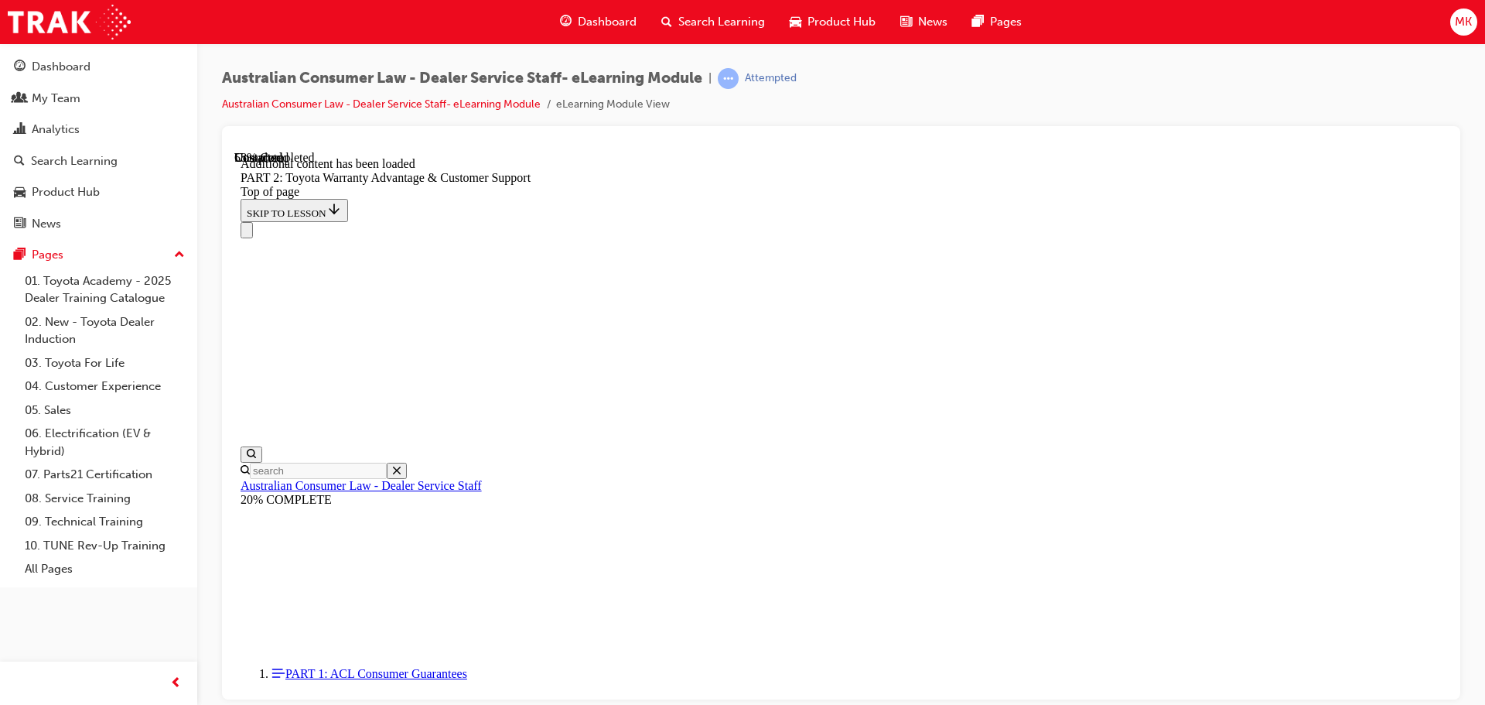
scroll to position [3469, 0]
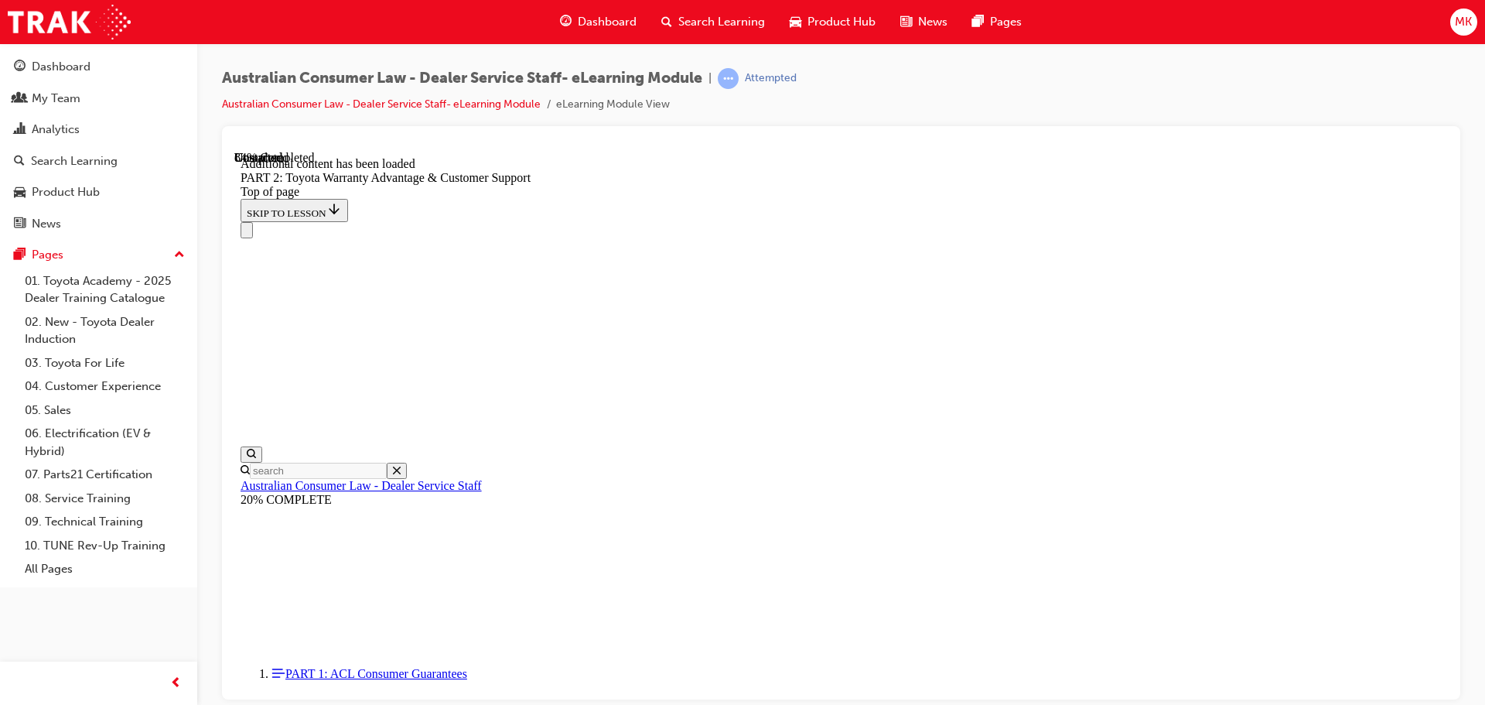
scroll to position [5165, 0]
drag, startPoint x: 919, startPoint y: 288, endPoint x: 1299, endPoint y: 351, distance: 385.6
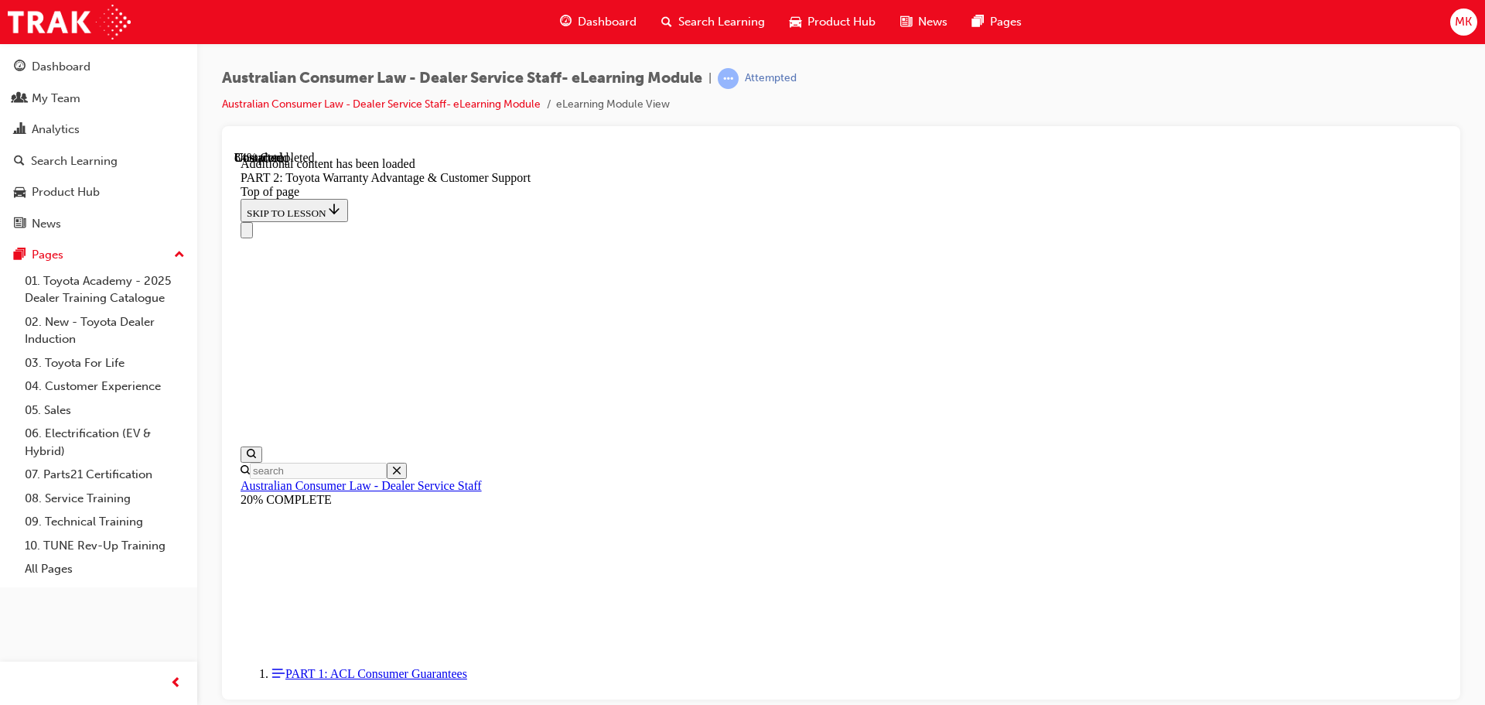
drag, startPoint x: 923, startPoint y: 292, endPoint x: 1178, endPoint y: 349, distance: 261.4
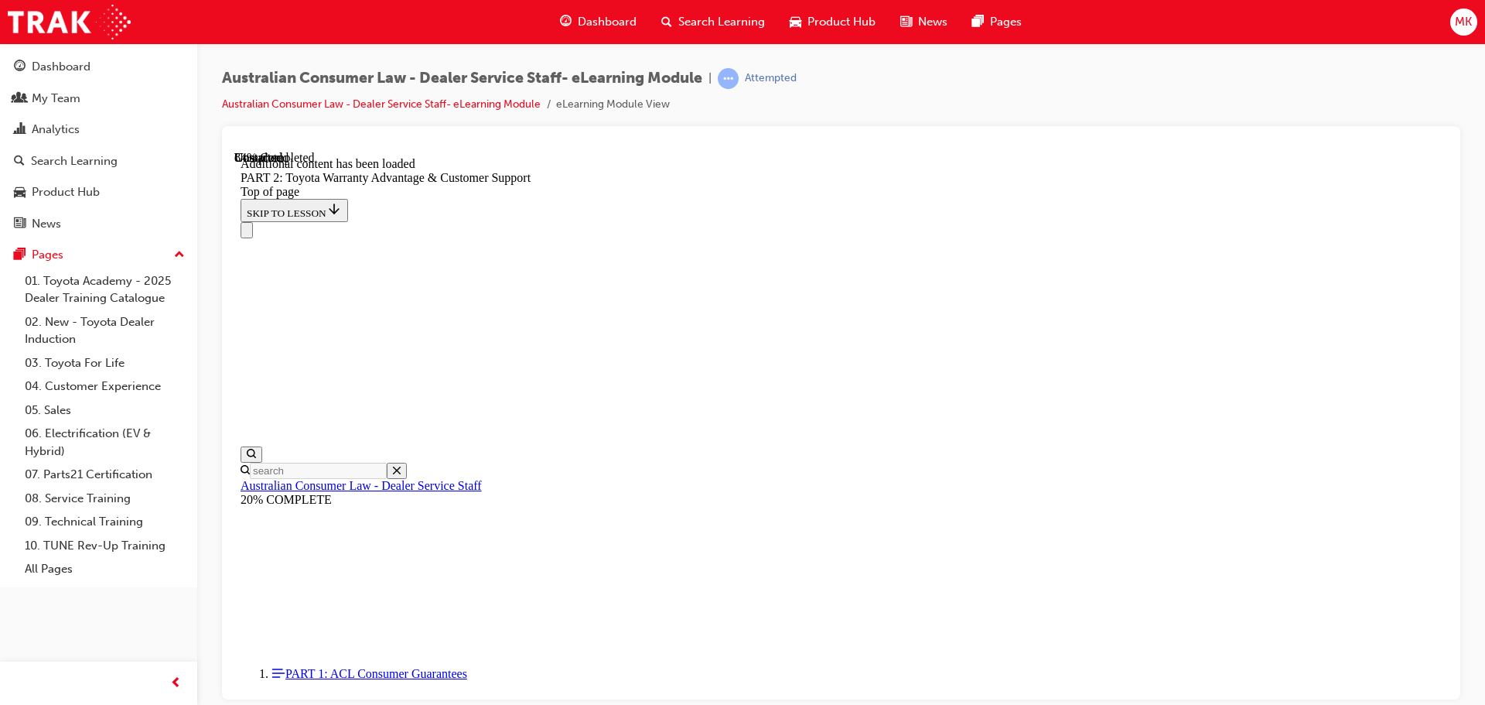
drag, startPoint x: 899, startPoint y: 307, endPoint x: 1145, endPoint y: 314, distance: 246.0
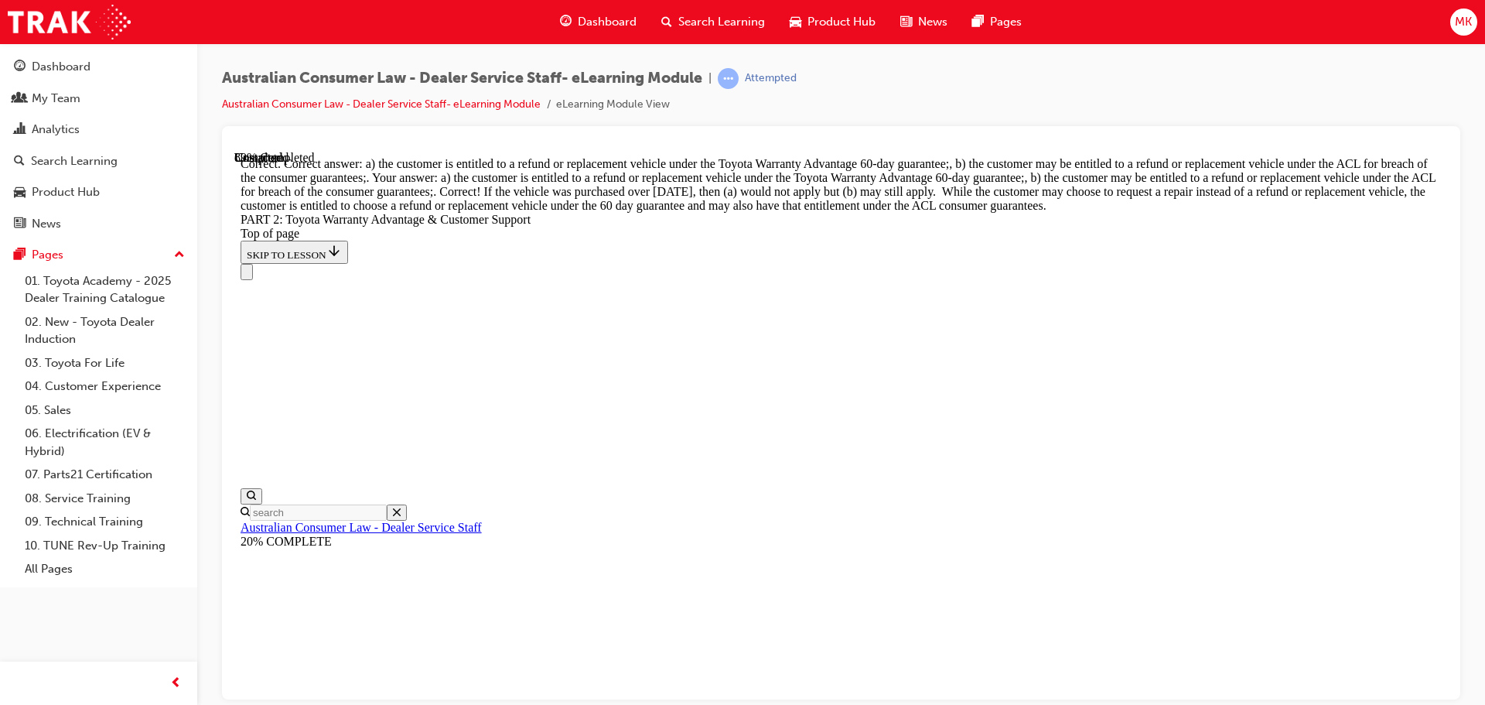
scroll to position [6087, 0]
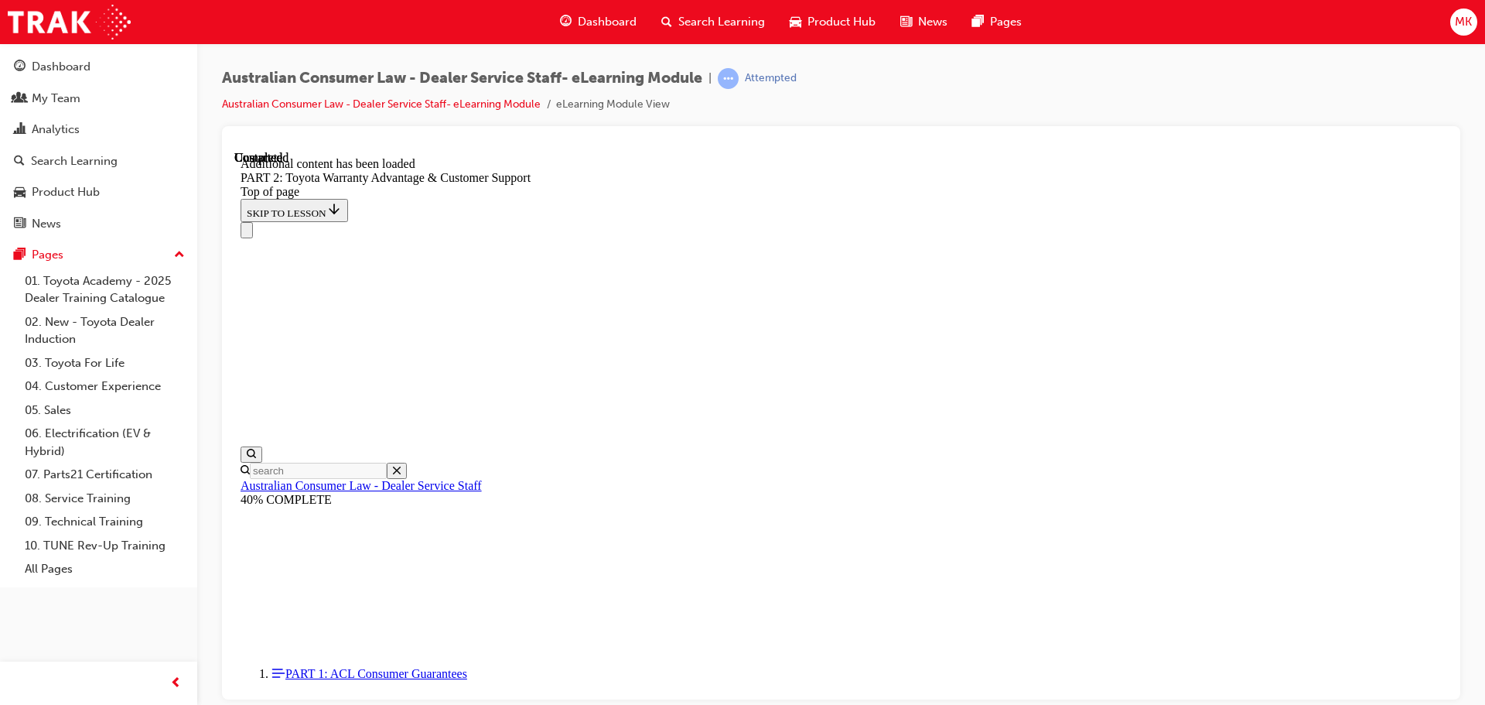
scroll to position [6447, 0]
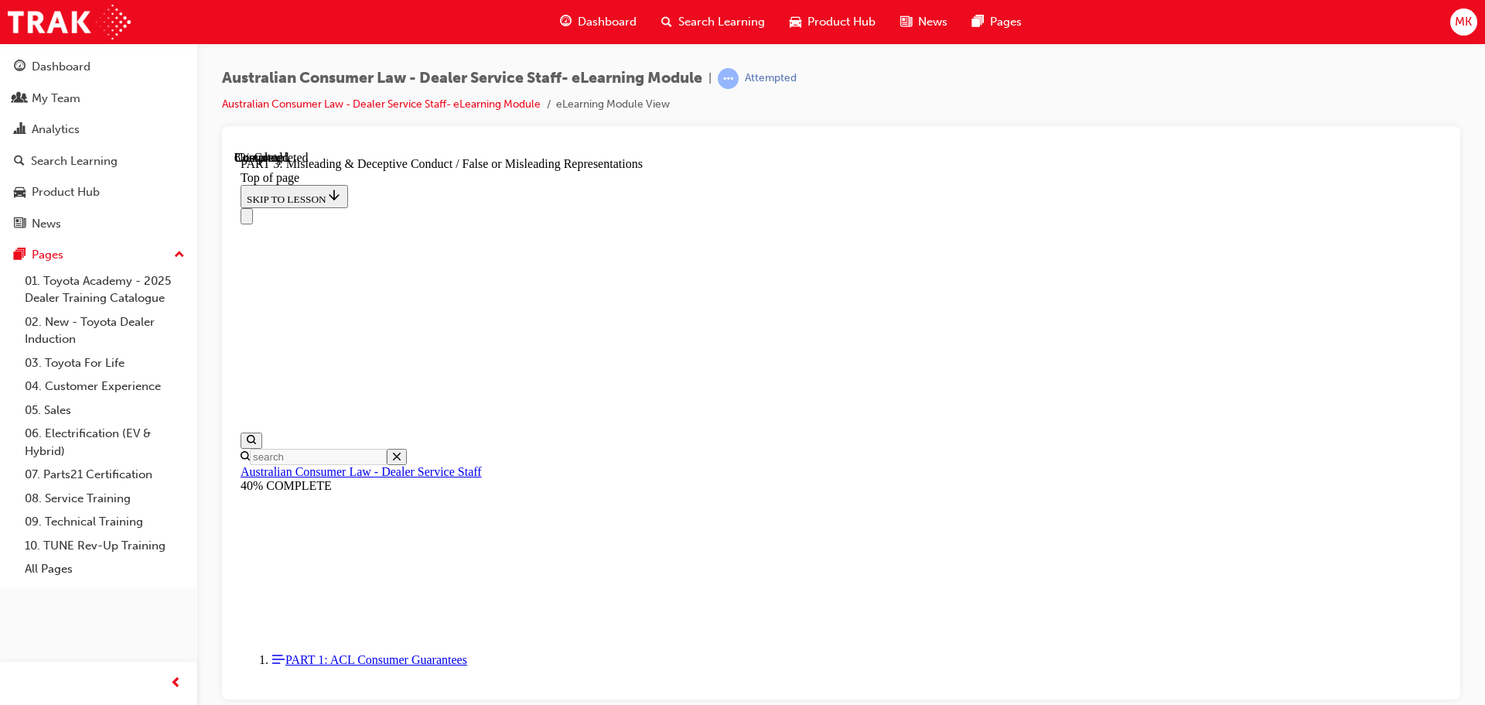
scroll to position [976, 0]
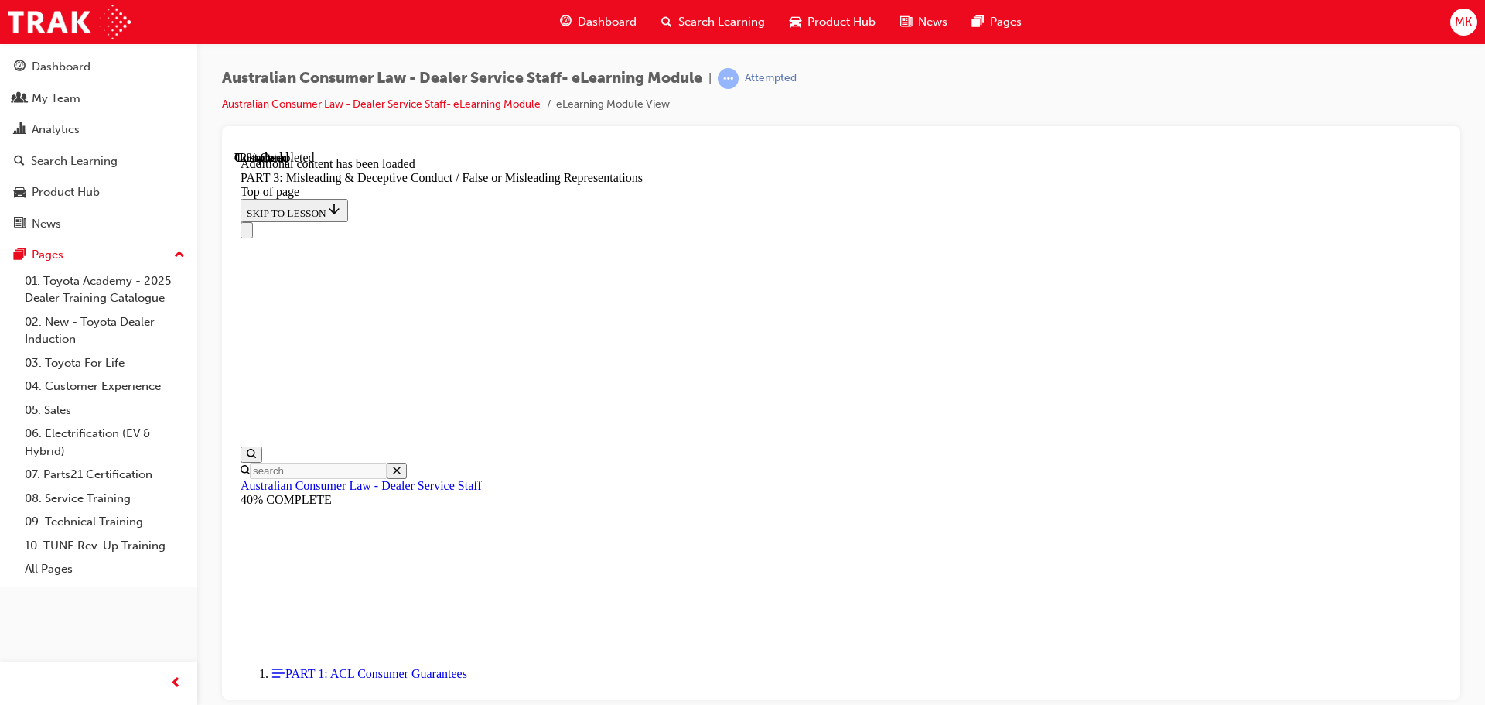
scroll to position [3444, 0]
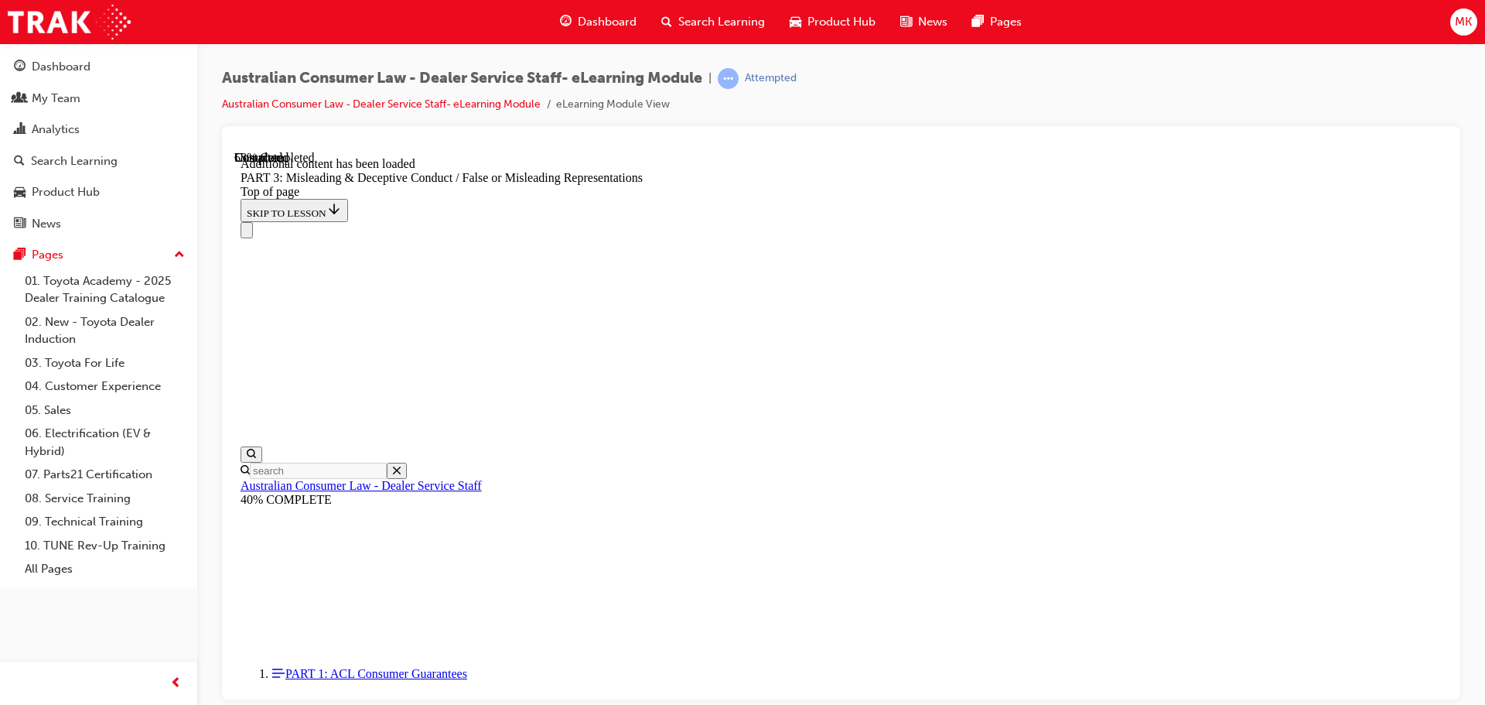
scroll to position [4483, 0]
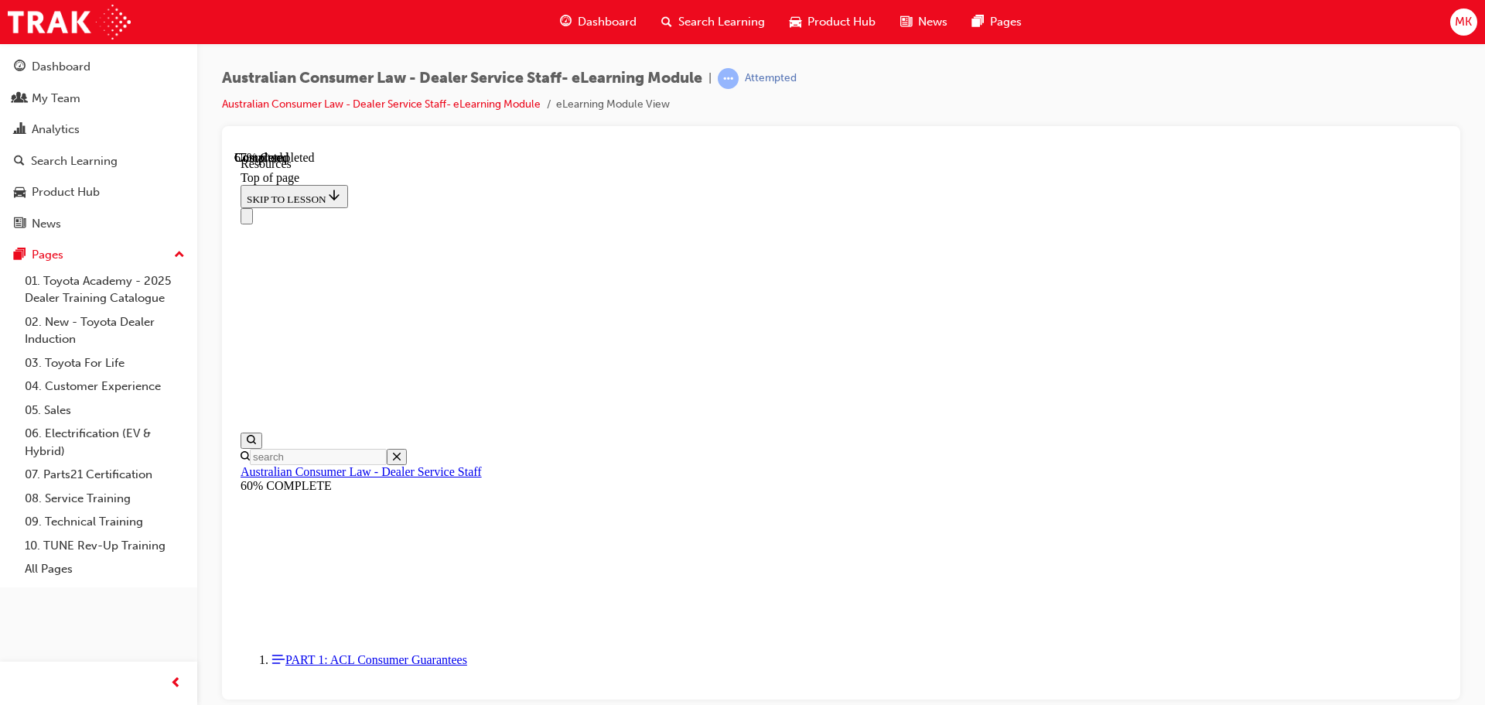
scroll to position [747, 0]
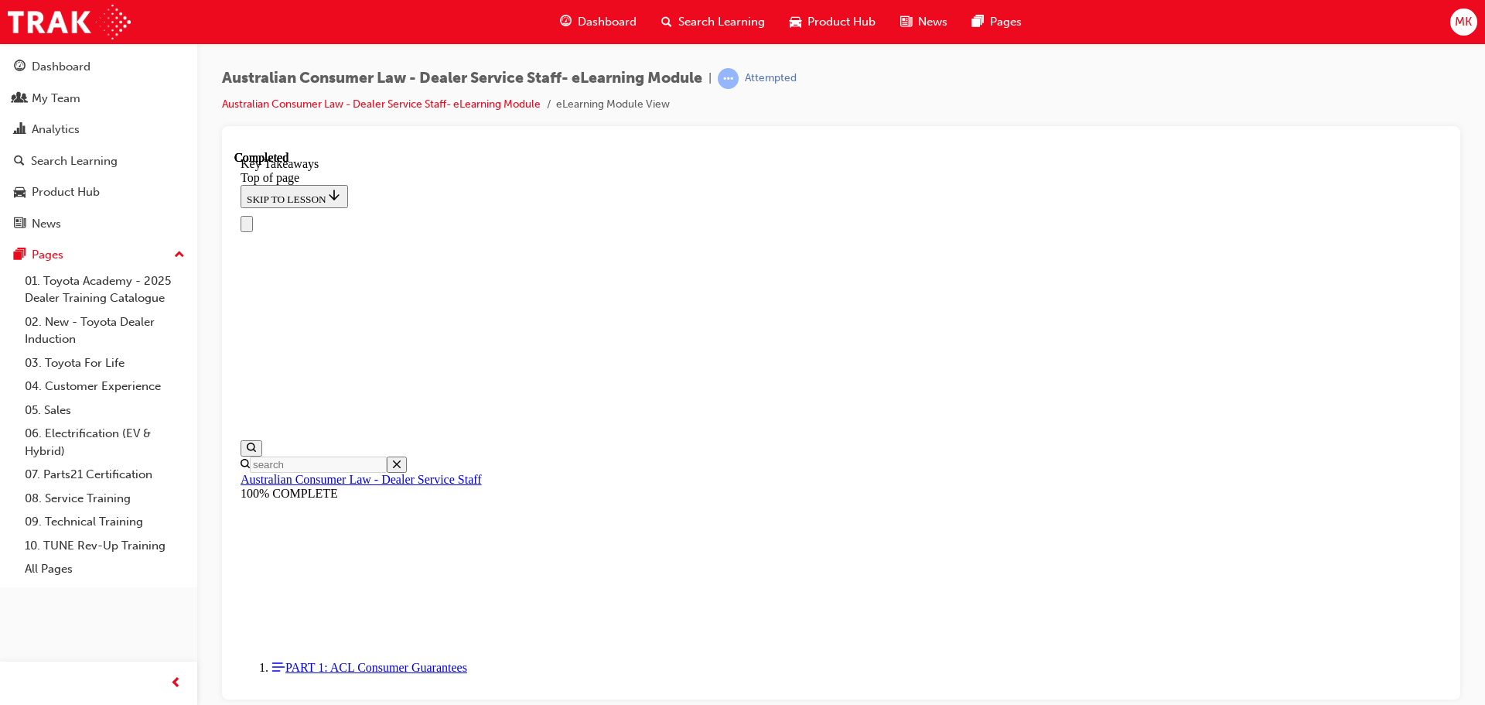
scroll to position [0, 0]
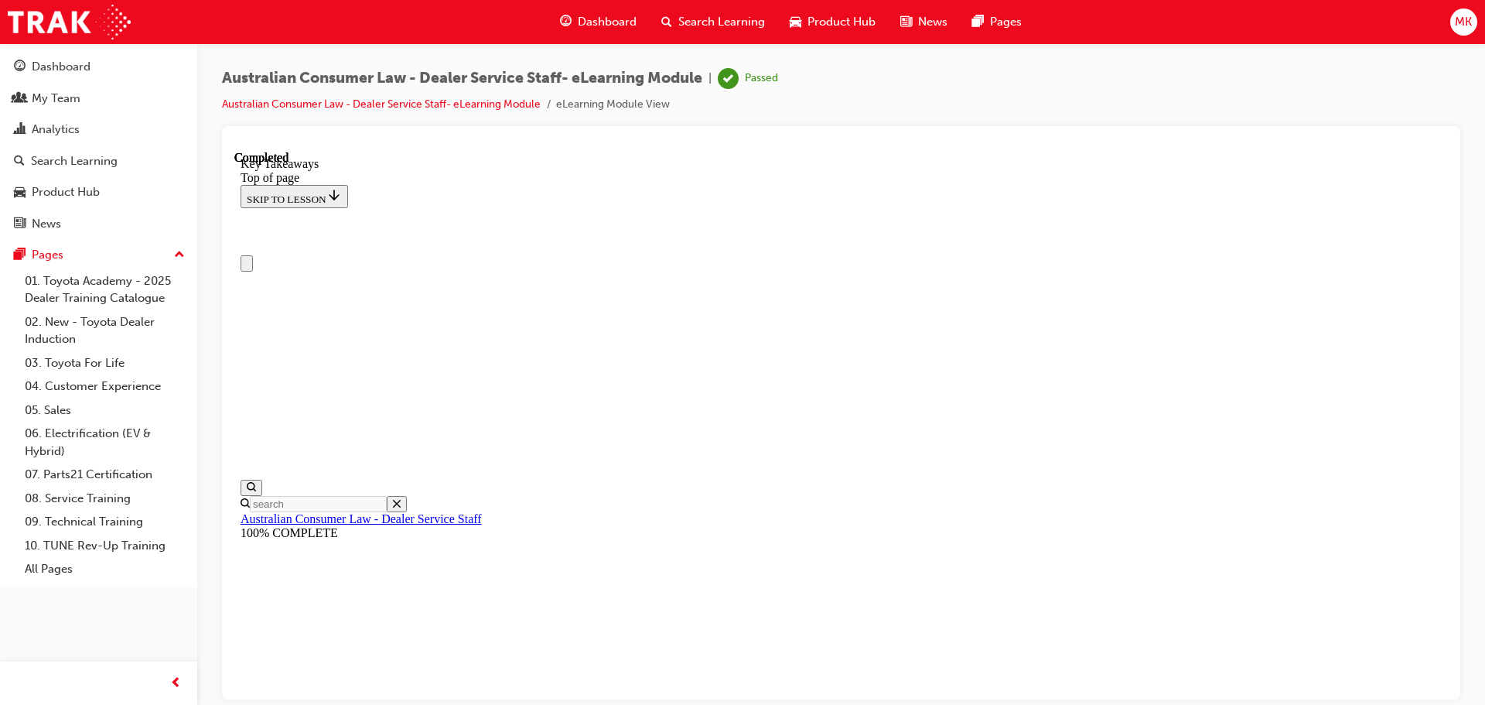
drag, startPoint x: 673, startPoint y: 459, endPoint x: 875, endPoint y: 459, distance: 202.6
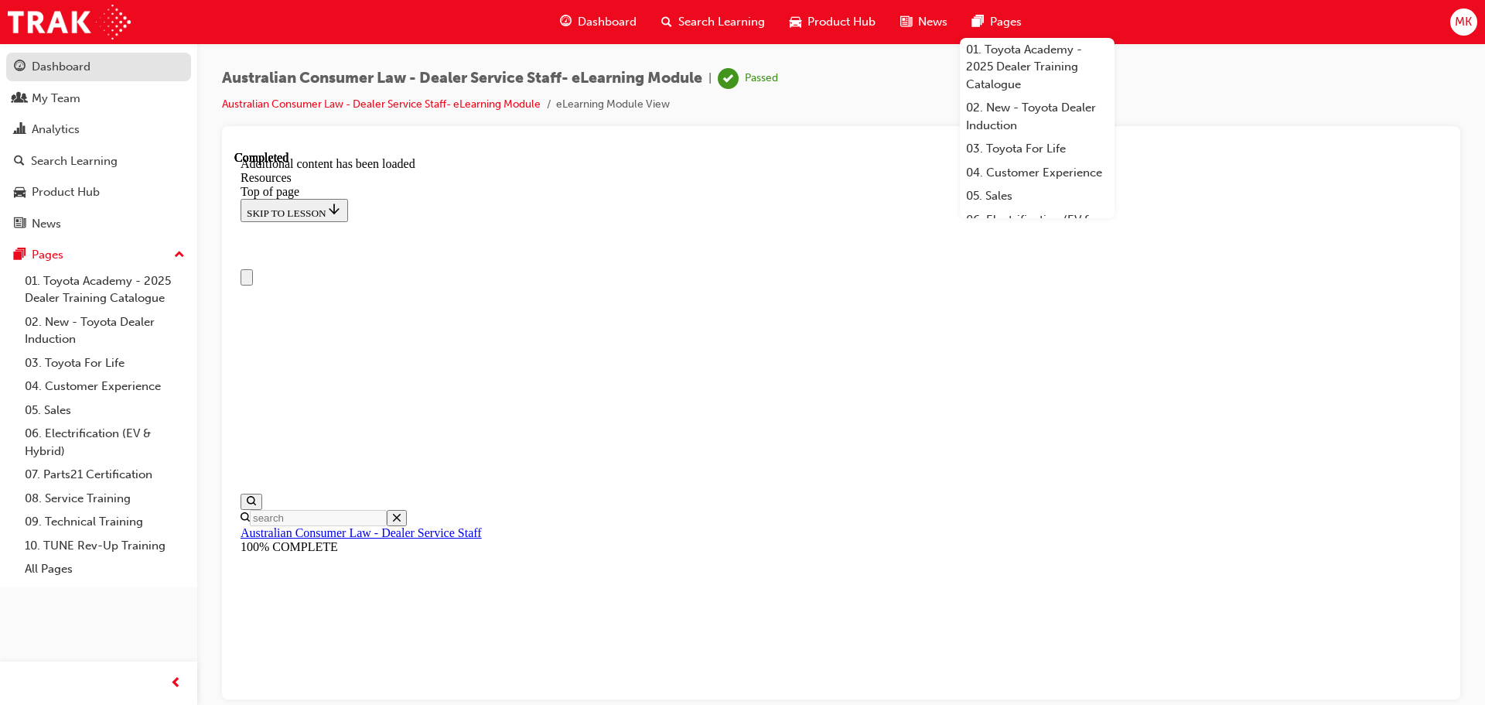
click at [84, 63] on div "Dashboard" at bounding box center [61, 67] width 59 height 18
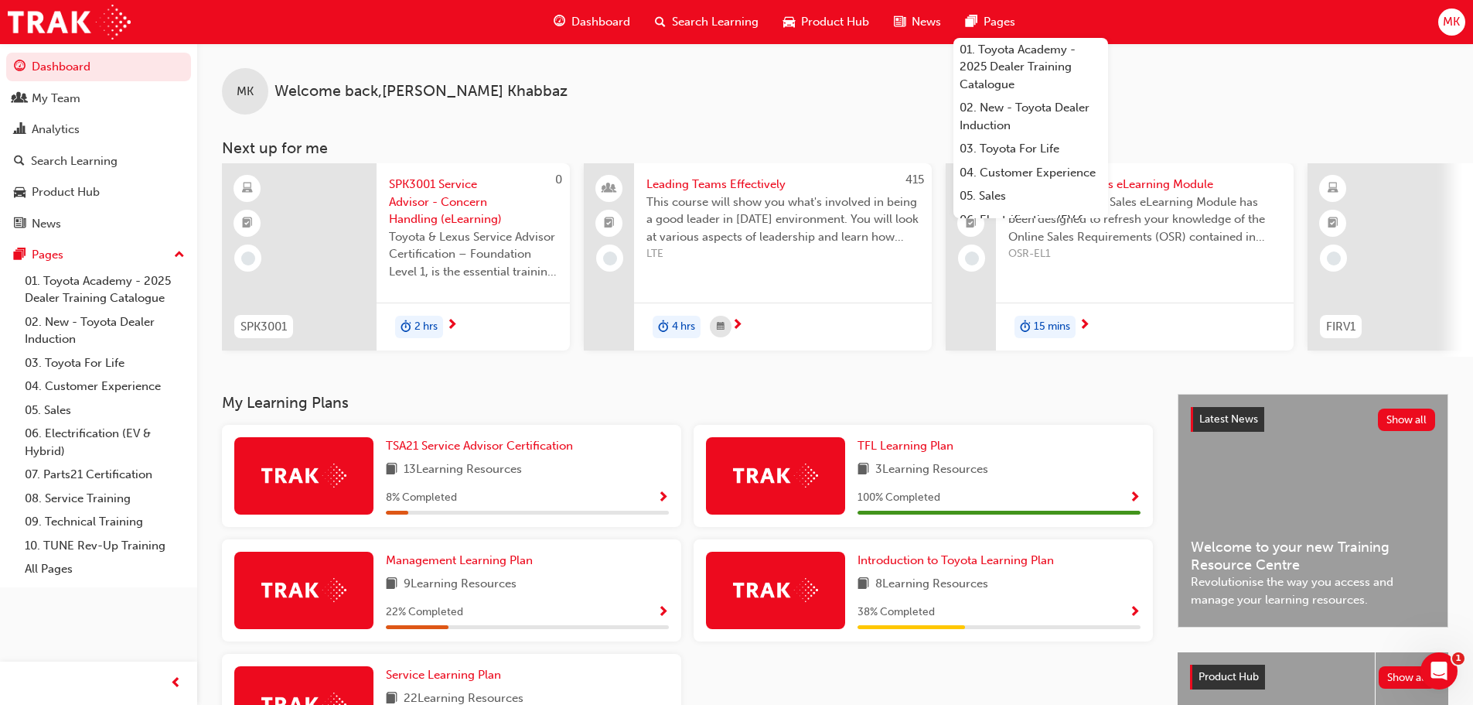
click at [1112, 372] on div "MK Welcome back , [PERSON_NAME] Next up for me 0 SPK3001 SPK3001 Service Adviso…" at bounding box center [835, 218] width 1276 height 350
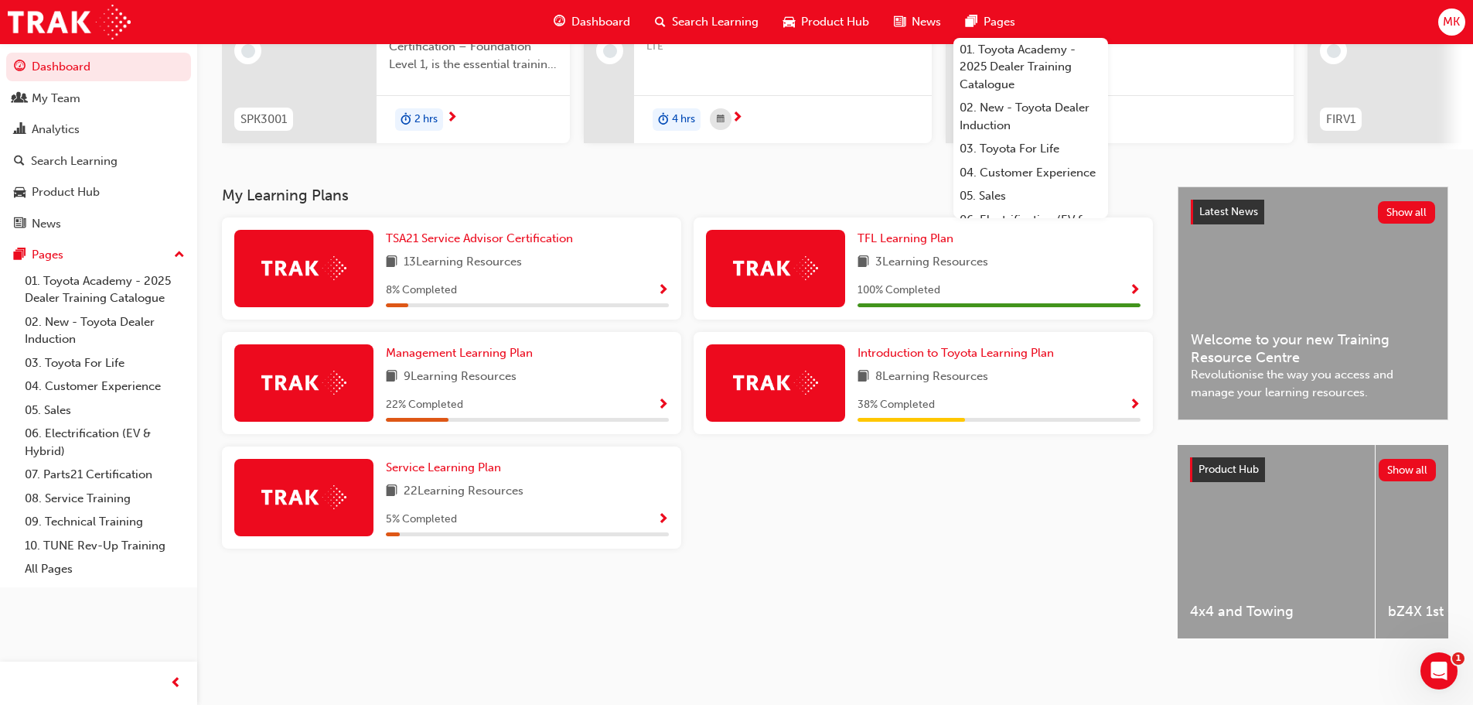
scroll to position [220, 0]
